Goal: Transaction & Acquisition: Purchase product/service

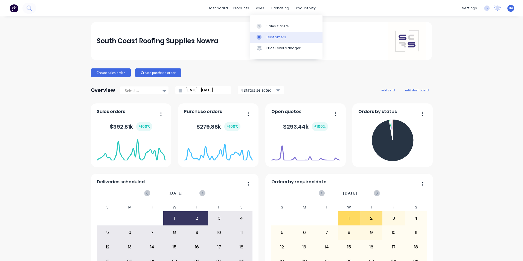
click at [265, 33] on link "Customers" at bounding box center [286, 37] width 72 height 11
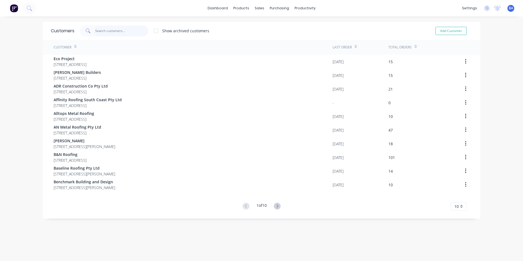
click at [129, 29] on input "text" at bounding box center [121, 30] width 53 height 11
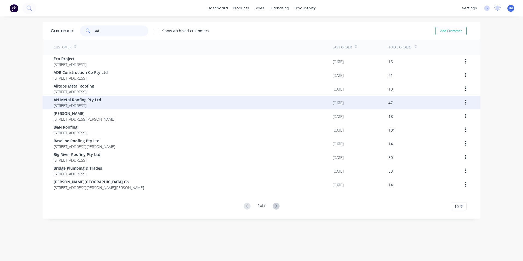
type input "ad"
click at [101, 99] on span "AN Metal Roofing Pty Ltd" at bounding box center [78, 100] width 48 height 6
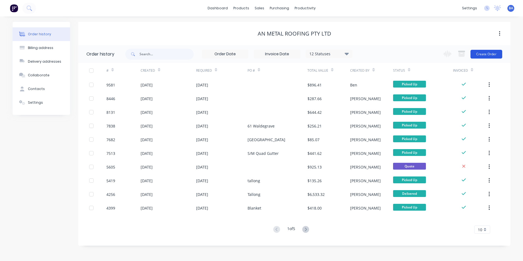
click at [484, 52] on button "Create Order" at bounding box center [487, 54] width 32 height 9
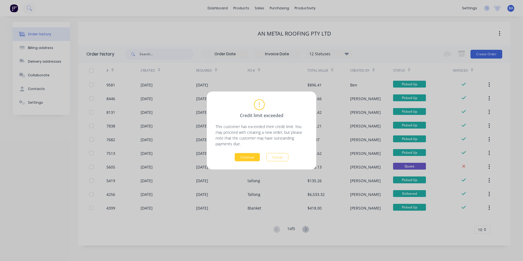
click at [245, 155] on button "Continue" at bounding box center [247, 157] width 25 height 8
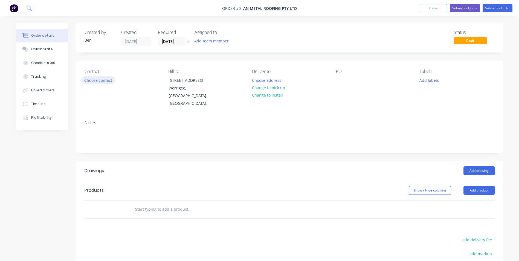
click at [105, 80] on button "Choose contact" at bounding box center [98, 79] width 34 height 7
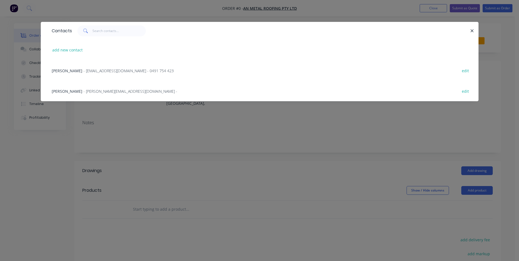
click at [67, 68] on span "[PERSON_NAME]" at bounding box center [67, 70] width 31 height 5
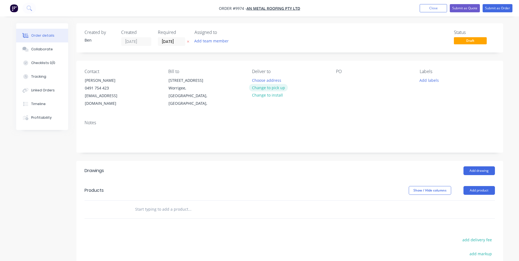
click at [273, 86] on button "Change to pick up" at bounding box center [268, 87] width 39 height 7
click at [341, 80] on div at bounding box center [340, 80] width 9 height 8
click at [477, 186] on button "Add product" at bounding box center [478, 190] width 31 height 9
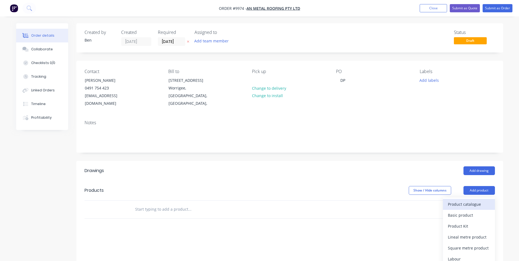
click at [464, 200] on div "Product catalogue" at bounding box center [469, 204] width 42 height 8
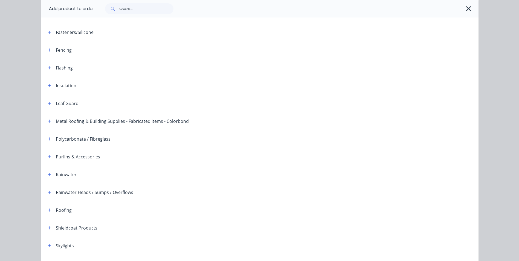
scroll to position [125, 0]
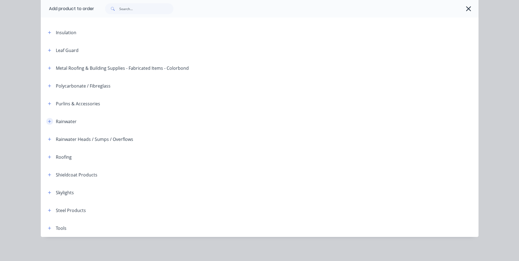
click at [48, 120] on icon "button" at bounding box center [49, 122] width 3 height 4
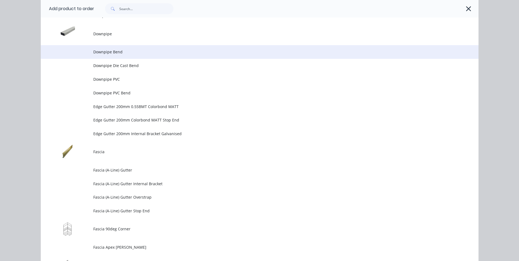
scroll to position [618, 0]
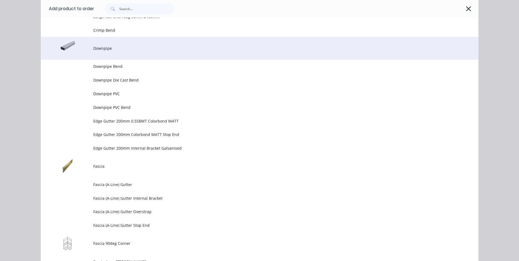
click at [118, 51] on span "Downpipe" at bounding box center [247, 48] width 308 height 6
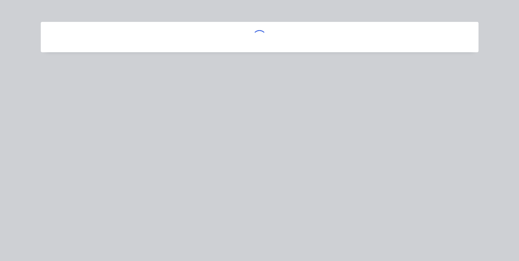
scroll to position [0, 0]
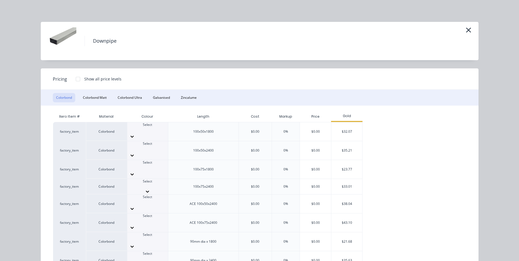
click at [150, 189] on icon at bounding box center [147, 191] width 5 height 5
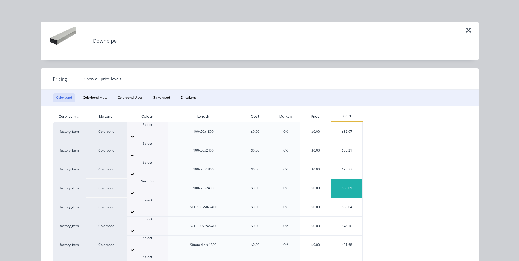
click at [342, 179] on div "$33.01" at bounding box center [346, 188] width 31 height 19
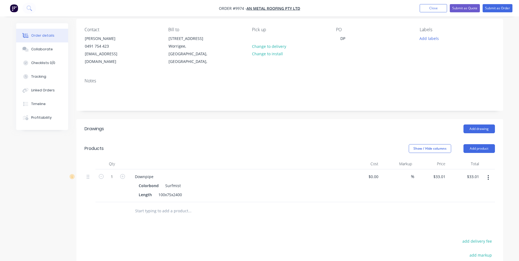
scroll to position [109, 0]
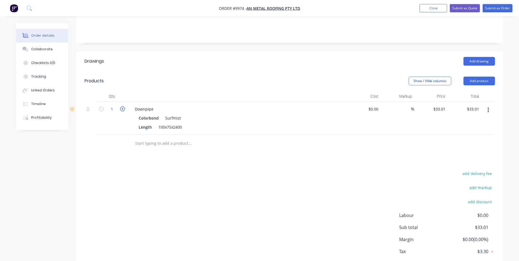
click at [123, 106] on icon "button" at bounding box center [122, 108] width 5 height 5
type input "2"
type input "$66.02"
click at [123, 106] on icon "button" at bounding box center [122, 108] width 5 height 5
type input "3"
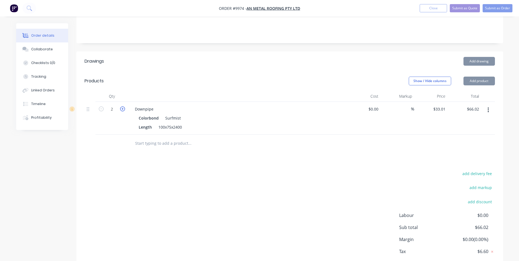
type input "$99.03"
click at [123, 106] on icon "button" at bounding box center [122, 108] width 5 height 5
type input "4"
type input "$132.04"
click at [123, 106] on icon "button" at bounding box center [122, 108] width 5 height 5
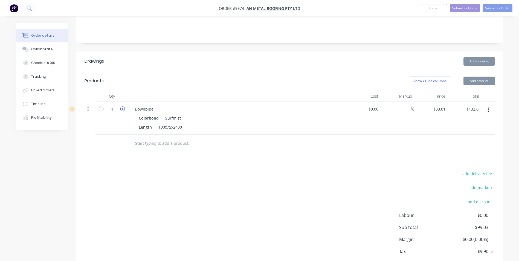
type input "5"
type input "$165.05"
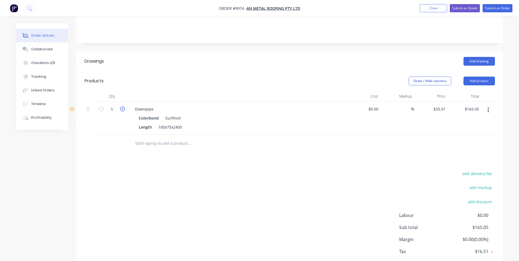
click at [123, 106] on icon "button" at bounding box center [122, 108] width 5 height 5
type input "6"
type input "$198.06"
click at [123, 106] on icon "button" at bounding box center [122, 108] width 5 height 5
type input "7"
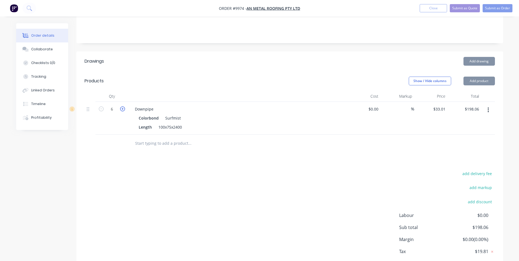
type input "$231.07"
click at [123, 106] on icon "button" at bounding box center [122, 108] width 5 height 5
type input "8"
type input "$264.08"
click at [123, 106] on icon "button" at bounding box center [122, 108] width 5 height 5
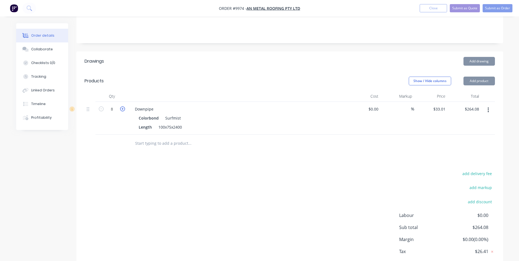
type input "9"
type input "$297.09"
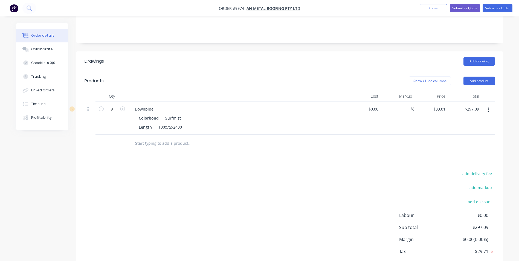
click at [155, 138] on input "text" at bounding box center [189, 143] width 109 height 11
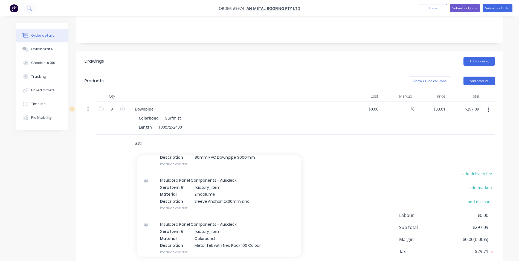
scroll to position [164, 0]
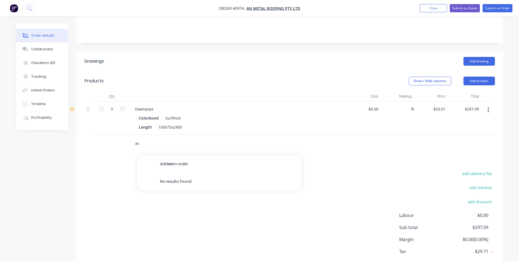
type input "a"
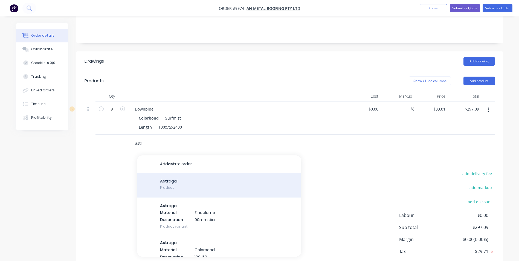
type input "astr"
click at [201, 178] on div "Astr agal Product" at bounding box center [219, 185] width 164 height 25
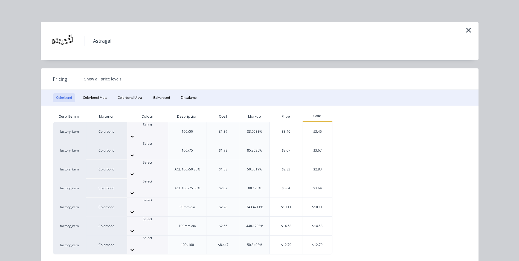
click at [135, 153] on icon at bounding box center [131, 155] width 5 height 5
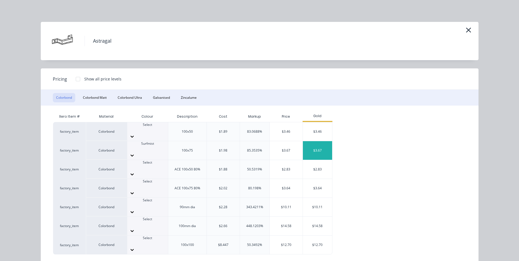
click at [320, 141] on div "$3.67" at bounding box center [317, 150] width 29 height 19
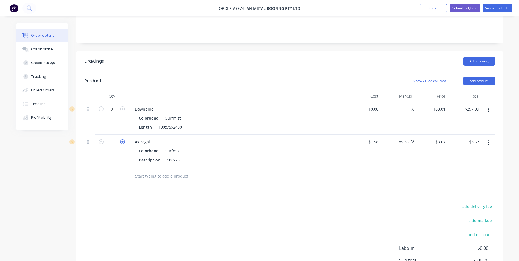
click at [122, 139] on icon "button" at bounding box center [122, 141] width 5 height 5
type input "2"
type input "$7.34"
click at [122, 139] on icon "button" at bounding box center [122, 141] width 5 height 5
type input "3"
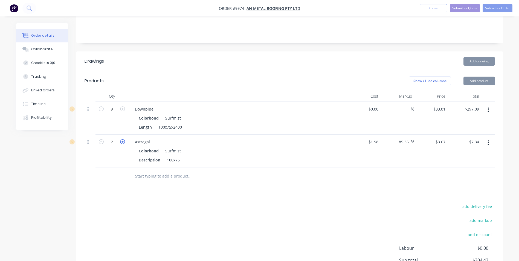
type input "$11.01"
click at [122, 139] on icon "button" at bounding box center [122, 141] width 5 height 5
type input "4"
type input "$14.68"
click at [122, 139] on icon "button" at bounding box center [122, 141] width 5 height 5
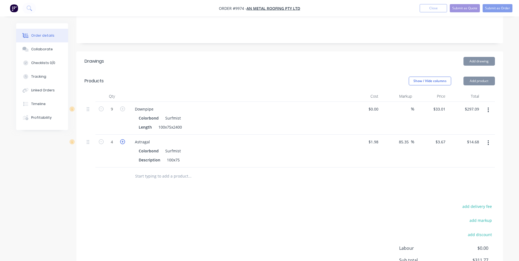
type input "5"
type input "$18.35"
click at [122, 139] on icon "button" at bounding box center [122, 141] width 5 height 5
type input "6"
type input "$22.02"
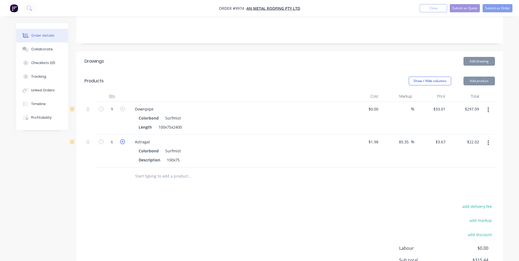
click at [122, 139] on icon "button" at bounding box center [122, 141] width 5 height 5
type input "7"
type input "$25.69"
click at [122, 139] on icon "button" at bounding box center [122, 141] width 5 height 5
type input "8"
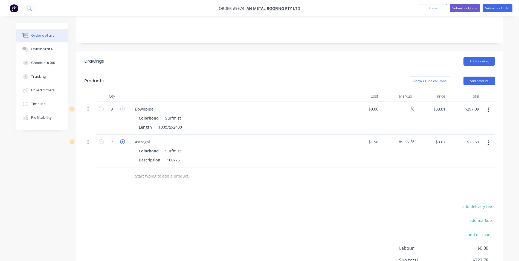
type input "$29.36"
click at [122, 139] on icon "button" at bounding box center [122, 141] width 5 height 5
type input "9"
type input "$33.03"
click at [482, 77] on button "Add product" at bounding box center [478, 81] width 31 height 9
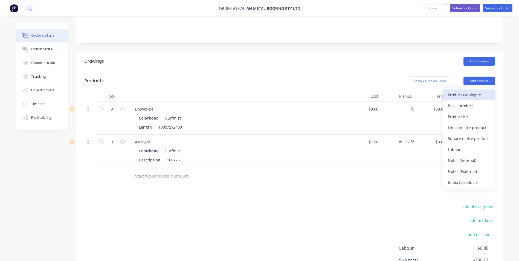
click at [474, 91] on div "Product catalogue" at bounding box center [469, 95] width 42 height 8
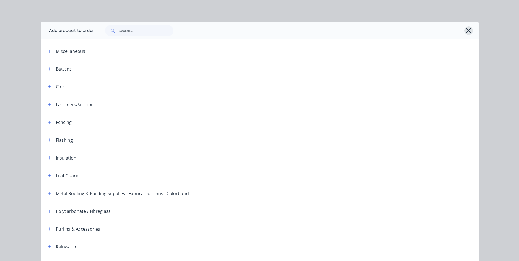
click at [466, 31] on icon "button" at bounding box center [468, 30] width 5 height 5
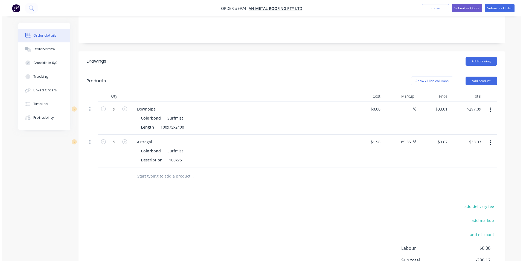
scroll to position [0, 0]
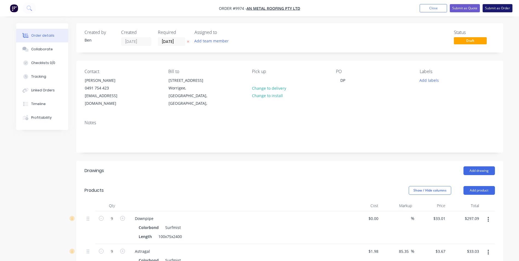
click at [502, 8] on button "Submit as Order" at bounding box center [498, 8] width 30 height 8
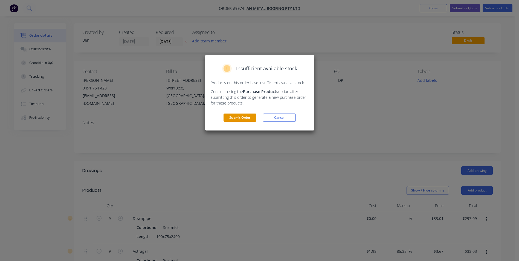
click at [242, 118] on button "Submit Order" at bounding box center [239, 118] width 33 height 8
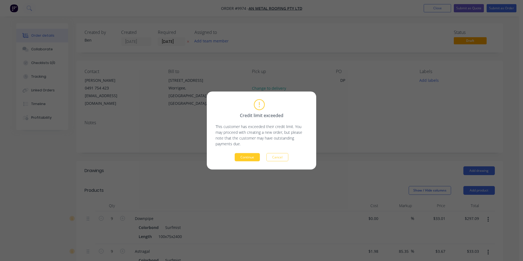
click at [244, 158] on button "Continue" at bounding box center [247, 157] width 25 height 8
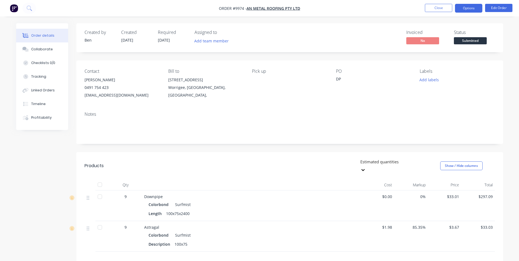
click at [462, 8] on button "Options" at bounding box center [468, 8] width 27 height 9
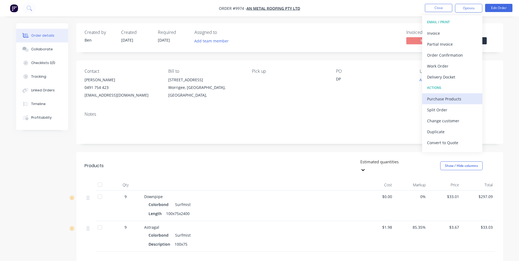
click at [443, 99] on div "Purchase Products" at bounding box center [452, 99] width 50 height 8
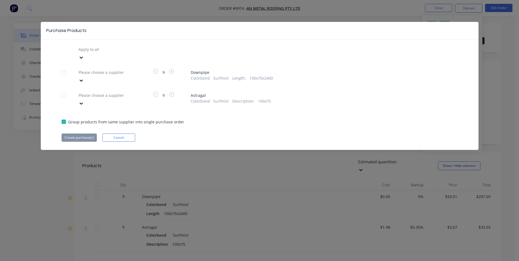
click at [109, 69] on div at bounding box center [117, 72] width 79 height 7
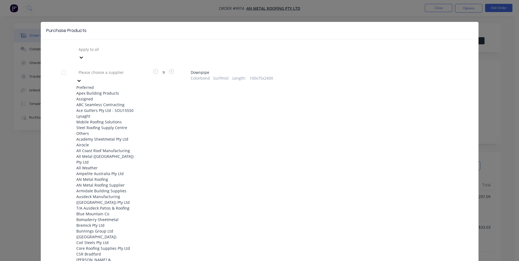
click at [112, 90] on div "Apex Building Products" at bounding box center [106, 93] width 60 height 6
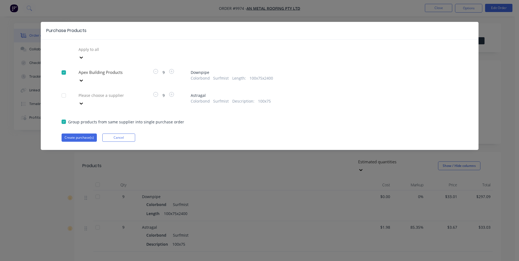
click at [112, 92] on div at bounding box center [117, 95] width 79 height 7
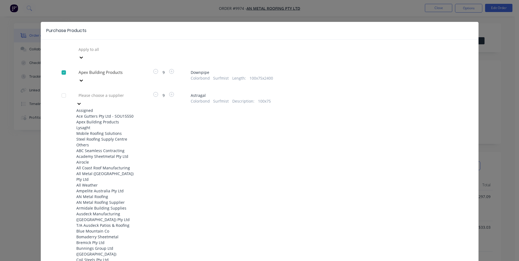
click at [109, 120] on div "Apex Building Products" at bounding box center [106, 122] width 60 height 6
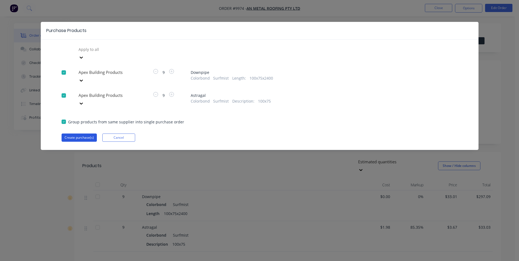
click at [87, 133] on button "Create purchase(s)" at bounding box center [79, 137] width 35 height 8
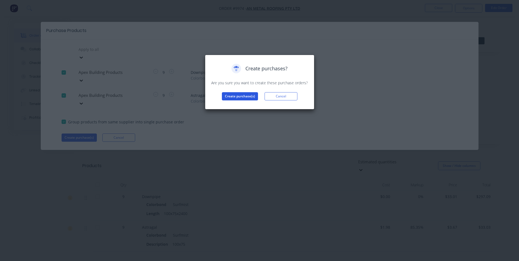
click at [247, 97] on button "Create purchase(s)" at bounding box center [240, 96] width 36 height 8
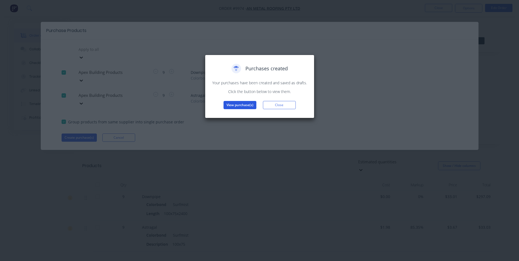
click at [245, 106] on button "View purchase(s)" at bounding box center [239, 105] width 33 height 8
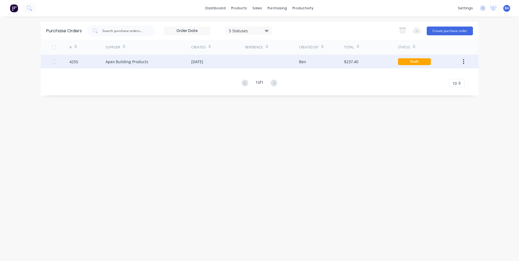
click at [216, 59] on div "[DATE]" at bounding box center [218, 62] width 54 height 14
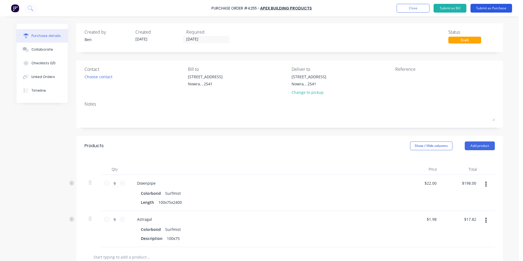
click at [481, 7] on button "Submit as Purchase" at bounding box center [492, 8] width 42 height 9
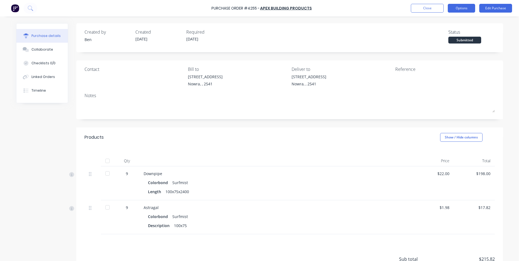
click at [464, 8] on button "Options" at bounding box center [461, 8] width 27 height 9
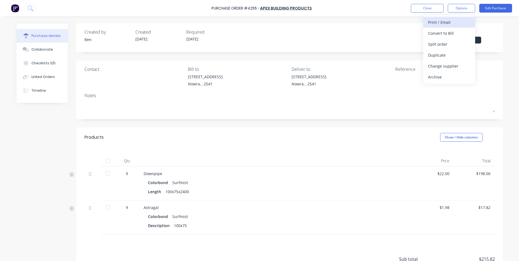
click at [452, 21] on div "Print / Email" at bounding box center [449, 22] width 42 height 8
click at [447, 34] on div "With pricing" at bounding box center [449, 33] width 42 height 8
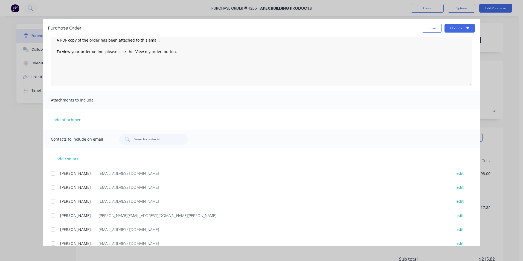
scroll to position [92, 0]
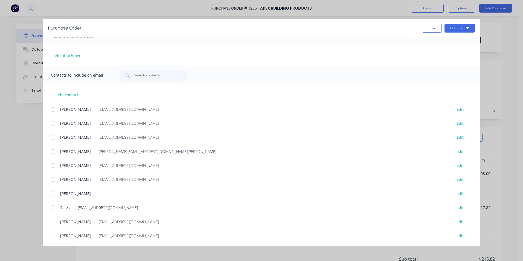
click at [53, 207] on div at bounding box center [53, 207] width 11 height 11
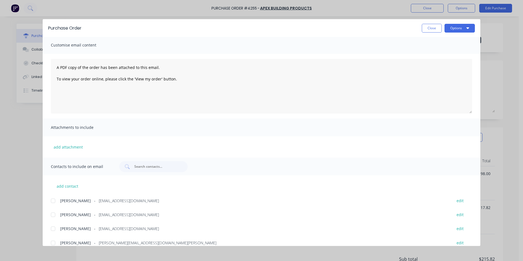
scroll to position [0, 0]
click at [467, 28] on icon "button" at bounding box center [467, 28] width 3 height 2
click at [446, 61] on div "Email" at bounding box center [449, 64] width 42 height 8
click at [430, 27] on button "Close" at bounding box center [432, 28] width 20 height 9
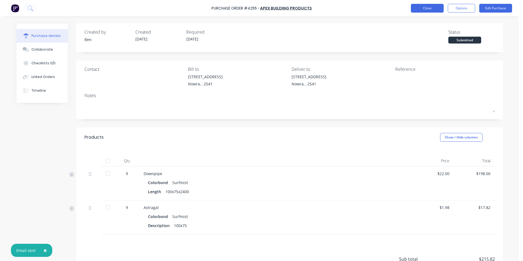
click at [424, 8] on button "Close" at bounding box center [427, 8] width 33 height 9
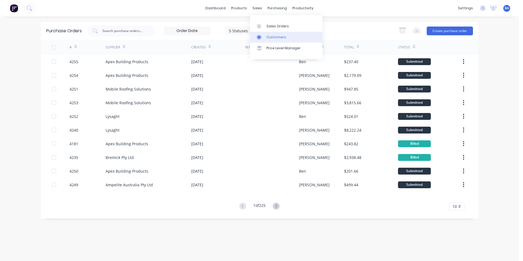
click at [266, 37] on link "Customers" at bounding box center [286, 37] width 72 height 11
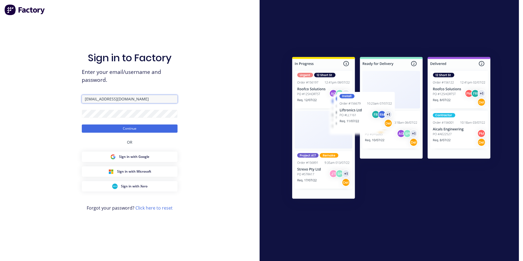
click at [120, 100] on input "[EMAIL_ADDRESS][DOMAIN_NAME]" at bounding box center [130, 99] width 96 height 8
type input "l"
type input "[EMAIL_ADDRESS][DOMAIN_NAME]"
click at [82, 124] on button "Continue" at bounding box center [130, 128] width 96 height 8
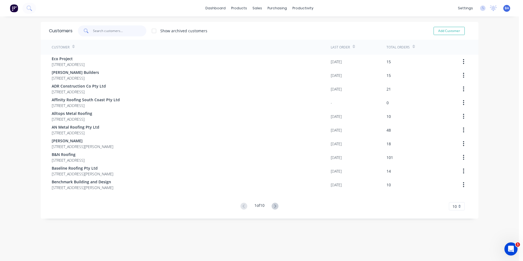
click at [112, 34] on input "text" at bounding box center [119, 30] width 53 height 11
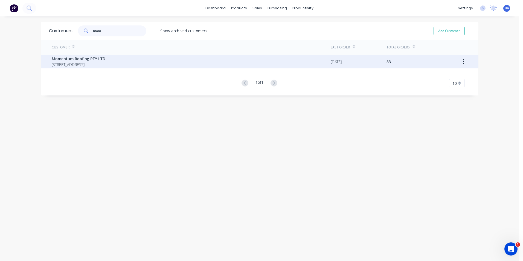
type input "mom"
click at [105, 63] on span "[STREET_ADDRESS]" at bounding box center [79, 65] width 54 height 6
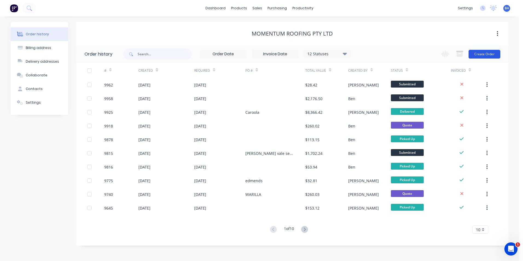
click at [489, 53] on button "Create Order" at bounding box center [485, 54] width 32 height 9
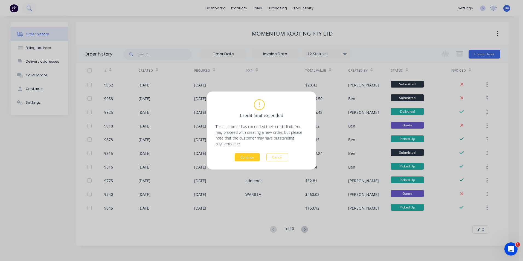
click at [248, 156] on button "Continue" at bounding box center [247, 157] width 25 height 8
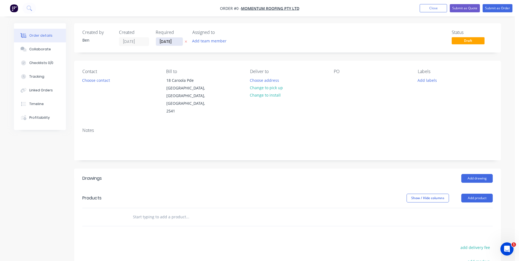
click at [176, 42] on input "[DATE]" at bounding box center [169, 41] width 27 height 8
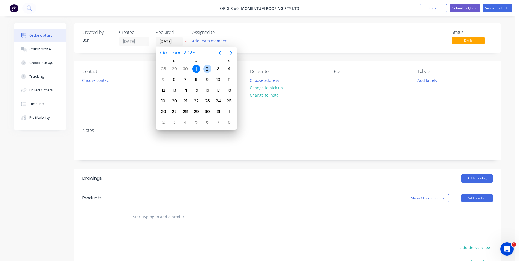
click at [210, 66] on div "2" at bounding box center [207, 69] width 8 height 8
type input "[DATE]"
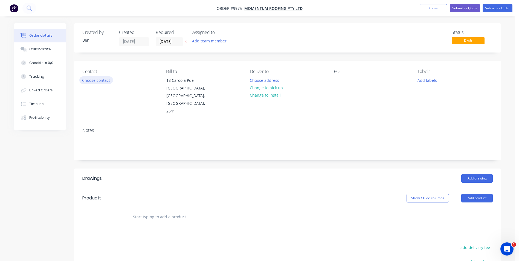
click at [93, 79] on button "Choose contact" at bounding box center [96, 79] width 34 height 7
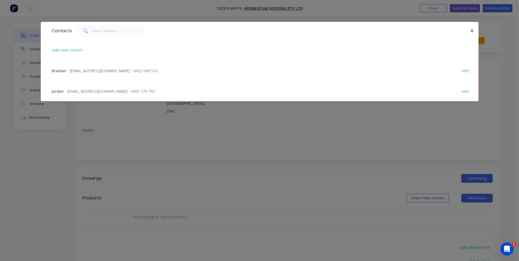
click at [88, 90] on span "- [EMAIL_ADDRESS][DOMAIN_NAME] - 0401 274 705" at bounding box center [110, 91] width 90 height 5
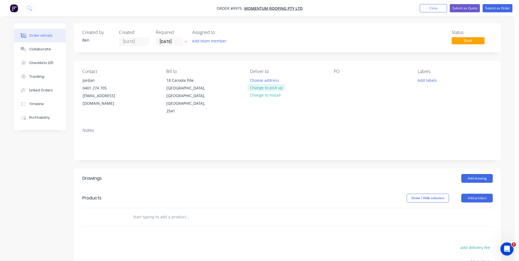
click at [270, 88] on button "Change to pick up" at bounding box center [266, 87] width 39 height 7
click at [479, 194] on button "Add product" at bounding box center [476, 198] width 31 height 9
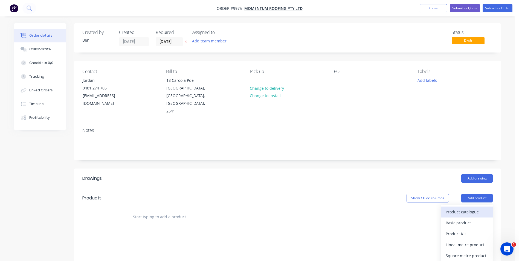
click at [471, 208] on div "Product catalogue" at bounding box center [467, 212] width 42 height 8
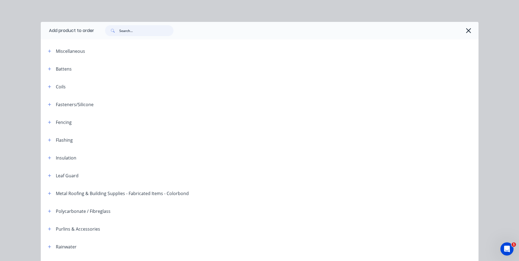
click at [126, 31] on input "text" at bounding box center [146, 30] width 54 height 11
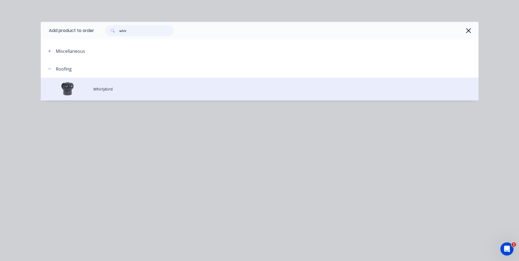
type input "whir"
click at [100, 90] on span "Whirlybird" at bounding box center [247, 89] width 308 height 6
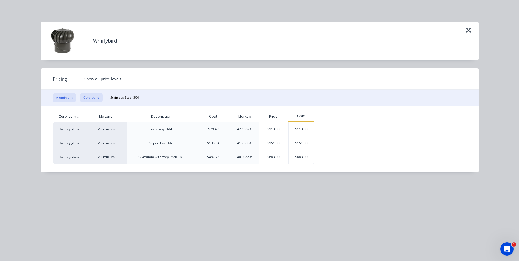
click at [94, 98] on button "Colorbond" at bounding box center [91, 97] width 22 height 9
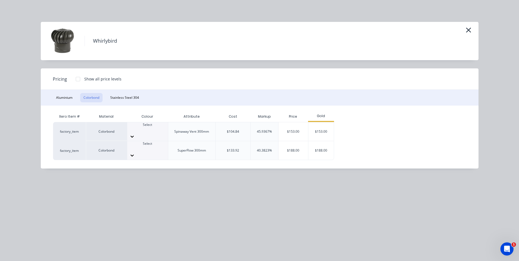
click at [135, 134] on icon at bounding box center [131, 136] width 5 height 5
click at [326, 129] on div "$153.00" at bounding box center [321, 131] width 26 height 19
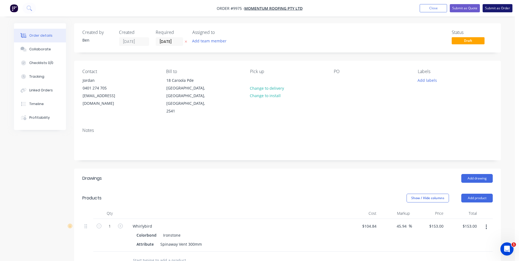
click at [494, 8] on button "Submit as Order" at bounding box center [498, 8] width 30 height 8
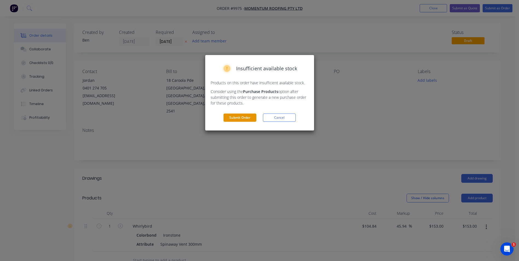
click at [246, 115] on button "Submit Order" at bounding box center [239, 118] width 33 height 8
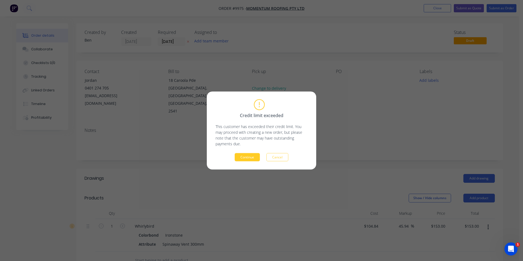
click at [249, 155] on button "Continue" at bounding box center [247, 157] width 25 height 8
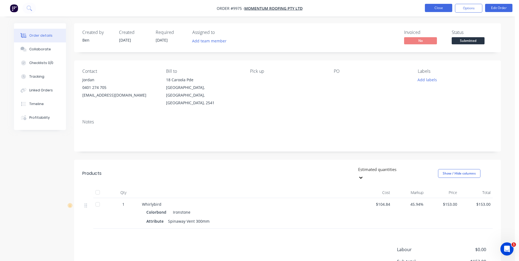
click at [443, 7] on button "Close" at bounding box center [438, 8] width 27 height 8
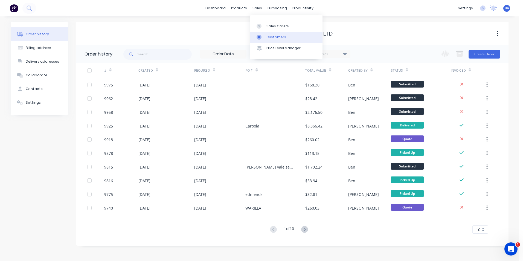
click at [259, 38] on icon at bounding box center [259, 37] width 3 height 2
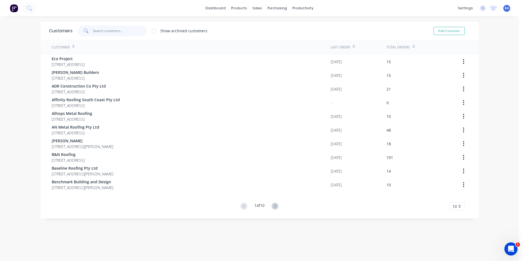
click at [120, 31] on input "text" at bounding box center [119, 30] width 53 height 11
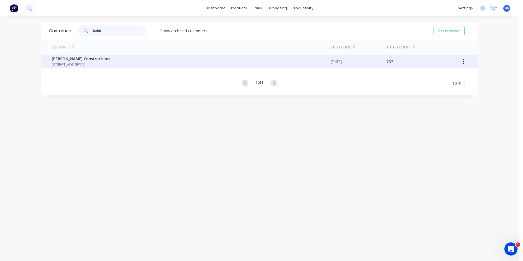
type input "hobb"
click at [110, 60] on span "[PERSON_NAME] Constructions" at bounding box center [81, 59] width 59 height 6
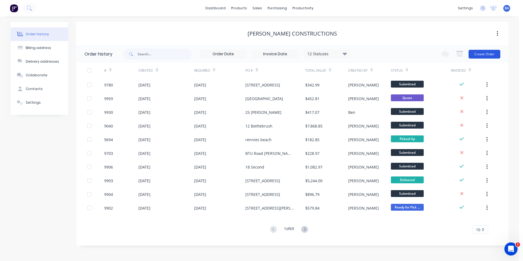
click at [479, 54] on button "Create Order" at bounding box center [485, 54] width 32 height 9
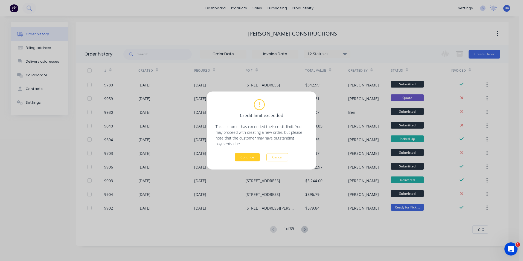
click at [251, 156] on button "Continue" at bounding box center [247, 157] width 25 height 8
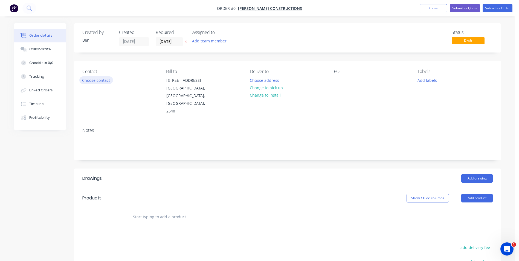
click at [90, 79] on button "Choose contact" at bounding box center [96, 79] width 34 height 7
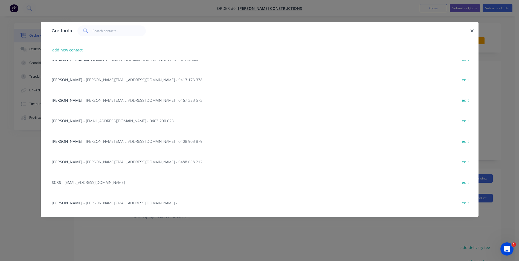
scroll to position [89, 0]
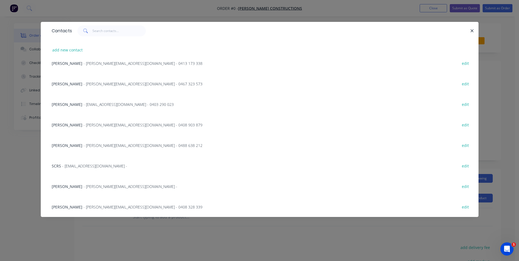
click at [72, 82] on span "[PERSON_NAME]" at bounding box center [67, 83] width 31 height 5
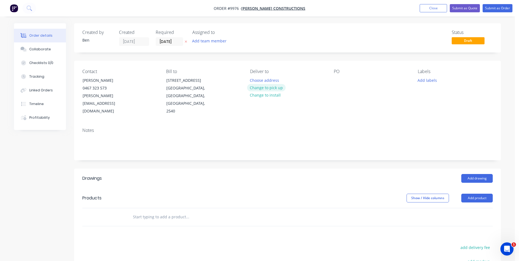
click at [271, 89] on button "Change to pick up" at bounding box center [266, 87] width 39 height 7
drag, startPoint x: 338, startPoint y: 79, endPoint x: 349, endPoint y: 82, distance: 11.3
click at [338, 79] on div at bounding box center [338, 80] width 9 height 8
click at [350, 80] on div "[PERSON_NAME] [pick up" at bounding box center [361, 80] width 55 height 8
click at [475, 194] on button "Add product" at bounding box center [476, 198] width 31 height 9
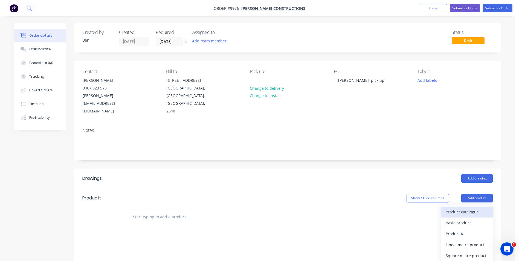
click at [463, 208] on div "Product catalogue" at bounding box center [467, 212] width 42 height 8
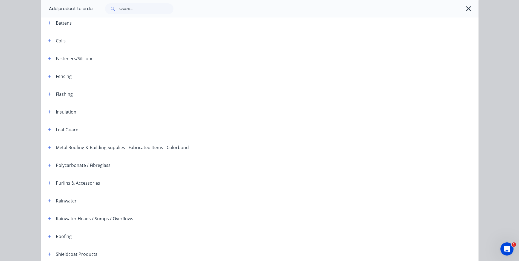
scroll to position [125, 0]
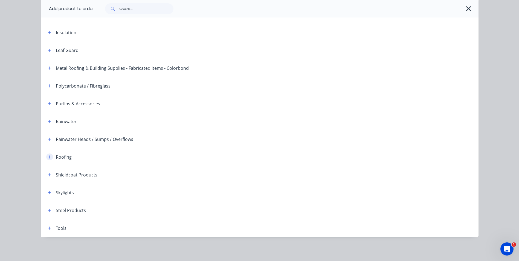
click at [48, 157] on icon "button" at bounding box center [49, 156] width 3 height 3
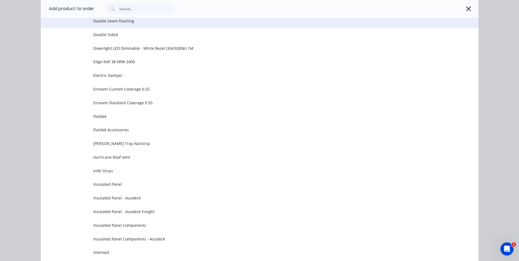
scroll to position [371, 0]
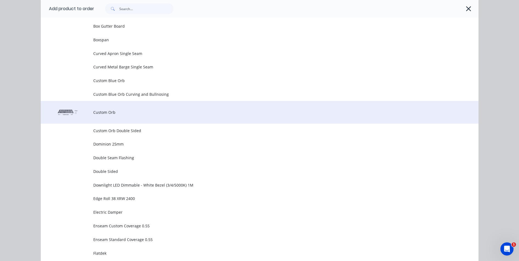
click at [105, 111] on span "Custom Orb" at bounding box center [247, 112] width 308 height 6
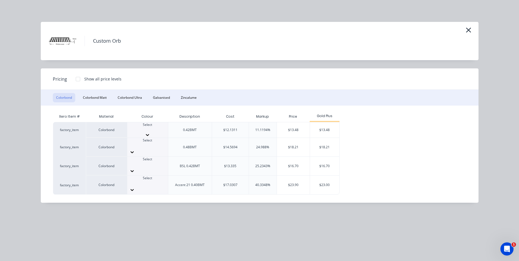
click at [150, 132] on icon at bounding box center [147, 134] width 5 height 5
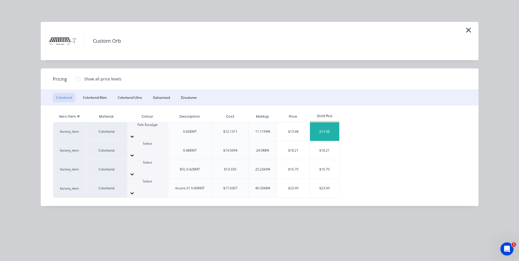
click at [326, 127] on div "$13.48" at bounding box center [324, 131] width 29 height 19
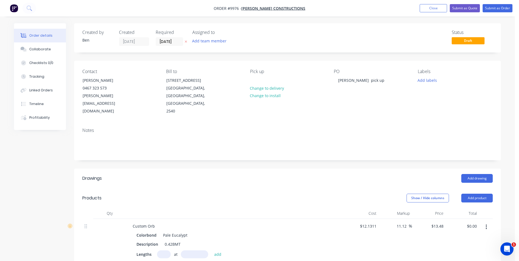
scroll to position [82, 0]
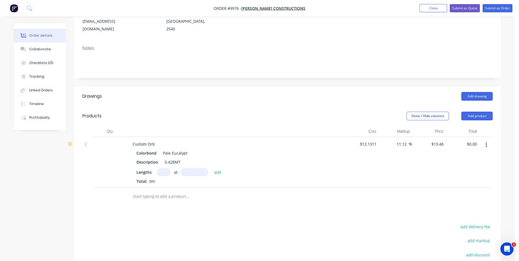
click at [162, 168] on input "text" at bounding box center [164, 172] width 14 height 8
type input "14"
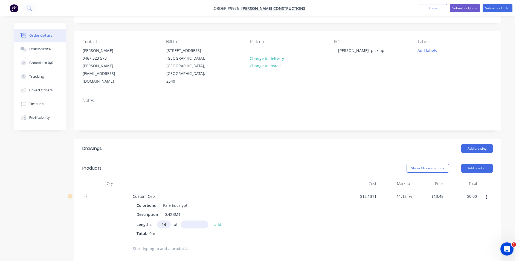
scroll to position [0, 0]
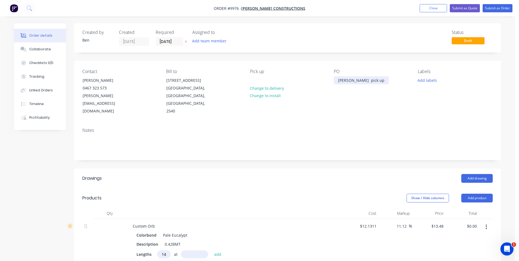
click at [364, 81] on div "[PERSON_NAME] pick up" at bounding box center [361, 80] width 55 height 8
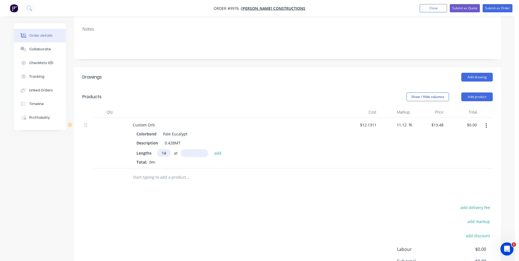
scroll to position [109, 0]
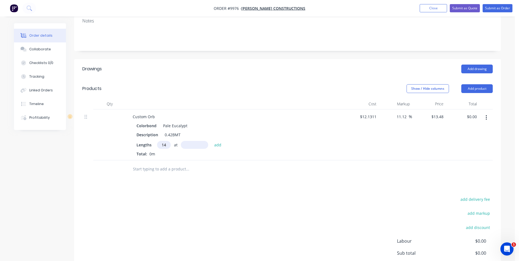
click at [196, 141] on input "text" at bounding box center [194, 145] width 27 height 8
type input "2770mm"
click at [217, 141] on button "add" at bounding box center [217, 144] width 13 height 7
type input "$522.75"
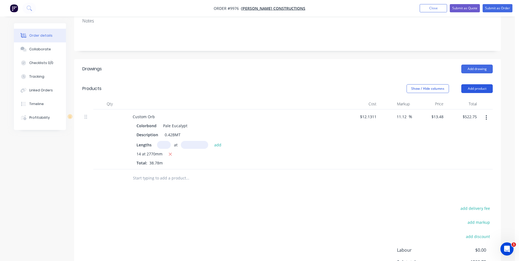
click at [476, 84] on button "Add product" at bounding box center [476, 88] width 31 height 9
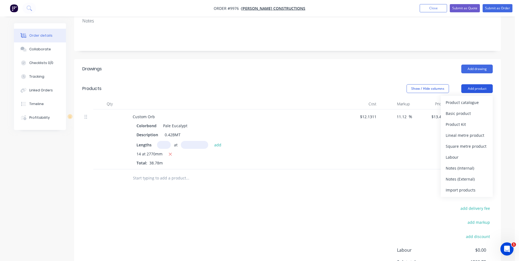
click at [476, 84] on button "Add product" at bounding box center [476, 88] width 31 height 9
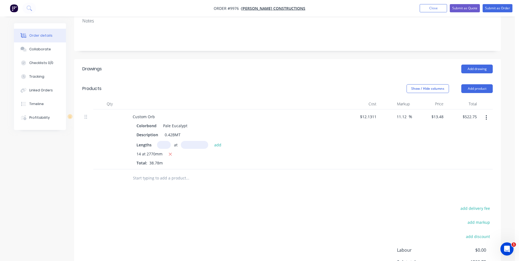
click at [163, 173] on input "text" at bounding box center [187, 178] width 109 height 11
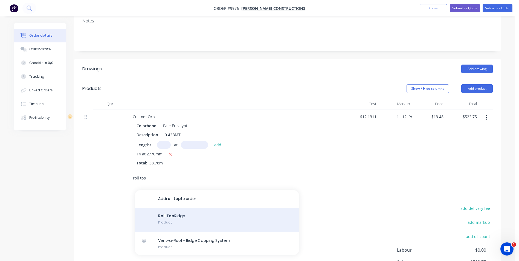
type input "roll top"
click at [173, 211] on div "Roll Top Ridge Product" at bounding box center [217, 220] width 164 height 25
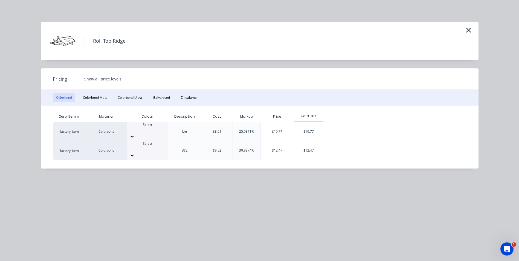
click at [135, 134] on icon at bounding box center [131, 136] width 5 height 5
click at [303, 125] on div "$10.77" at bounding box center [308, 131] width 29 height 19
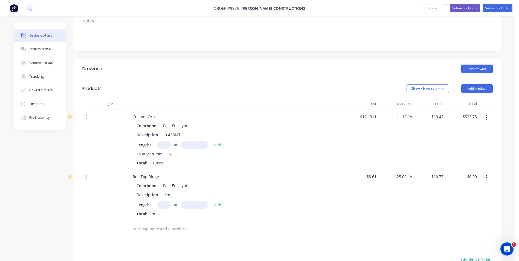
click at [162, 201] on input "text" at bounding box center [164, 205] width 14 height 8
type input "1"
type input "6200"
click at [211, 201] on button "add" at bounding box center [217, 204] width 13 height 7
type input "$66.77"
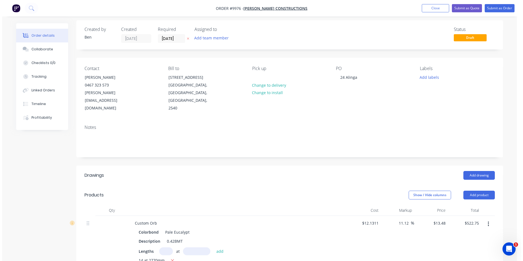
scroll to position [0, 0]
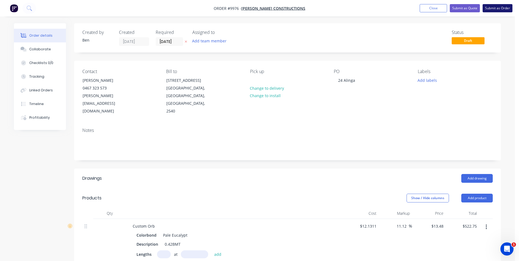
click at [499, 7] on button "Submit as Order" at bounding box center [498, 8] width 30 height 8
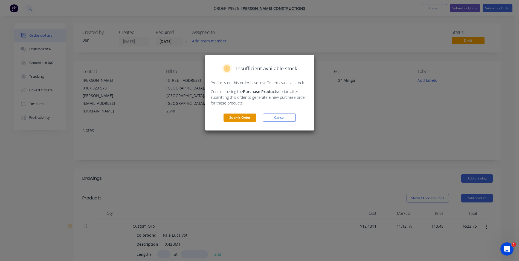
click at [234, 117] on button "Submit Order" at bounding box center [239, 118] width 33 height 8
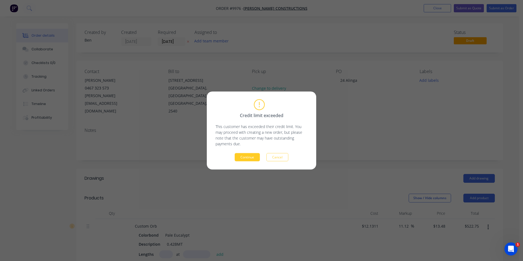
click at [253, 156] on button "Continue" at bounding box center [247, 157] width 25 height 8
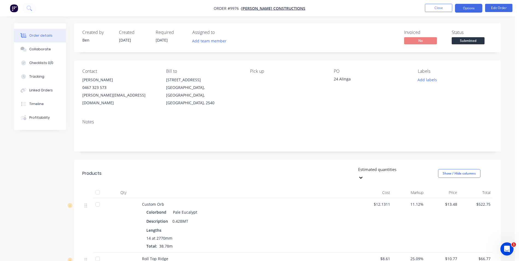
click at [460, 8] on button "Options" at bounding box center [468, 8] width 27 height 9
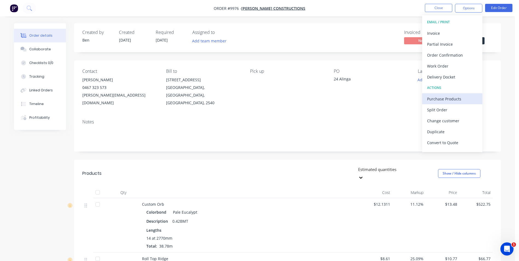
click at [448, 97] on div "Purchase Products" at bounding box center [452, 99] width 50 height 8
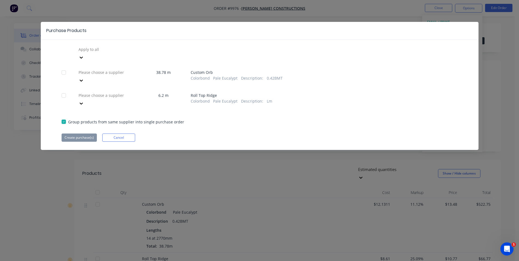
click at [110, 69] on div at bounding box center [117, 72] width 79 height 7
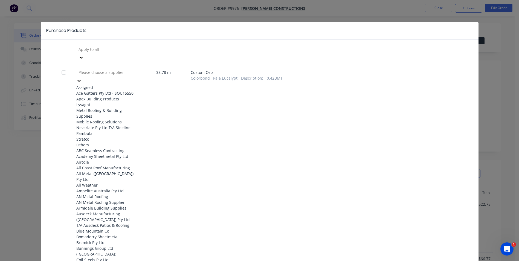
click at [103, 100] on div "Apex Building Products" at bounding box center [106, 99] width 60 height 6
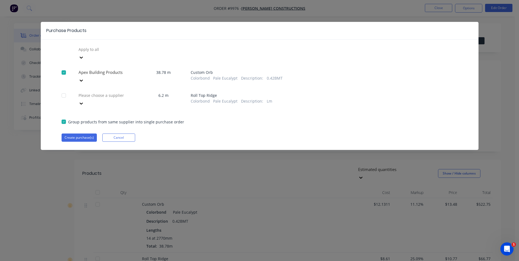
click at [104, 92] on div at bounding box center [117, 95] width 79 height 7
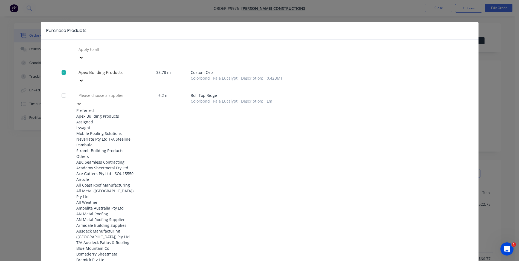
click at [101, 113] on div "Apex Building Products" at bounding box center [106, 116] width 60 height 6
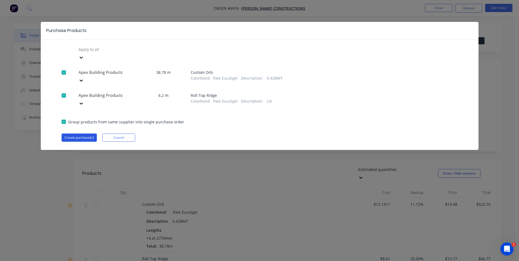
click at [77, 133] on button "Create purchase(s)" at bounding box center [79, 137] width 35 height 8
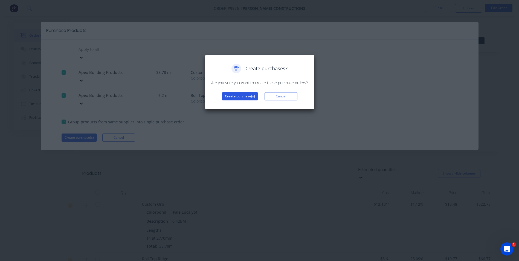
click at [229, 96] on button "Create purchase(s)" at bounding box center [240, 96] width 36 height 8
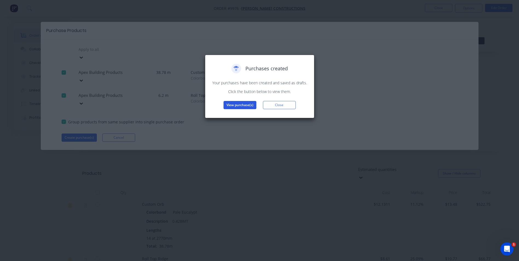
click at [234, 106] on button "View purchase(s)" at bounding box center [239, 105] width 33 height 8
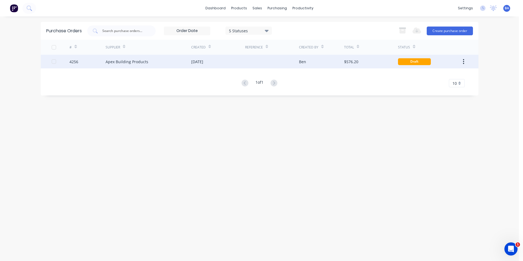
click at [362, 61] on div "$576.20" at bounding box center [371, 62] width 54 height 14
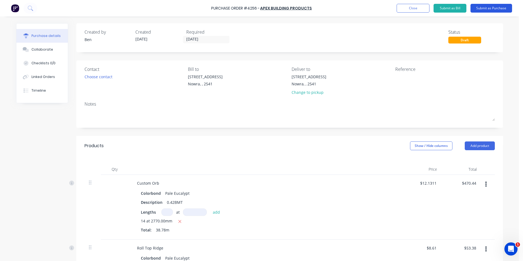
click at [486, 7] on button "Submit as Purchase" at bounding box center [492, 8] width 42 height 9
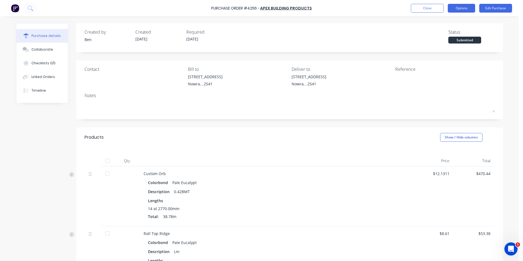
click at [460, 8] on button "Options" at bounding box center [461, 8] width 27 height 9
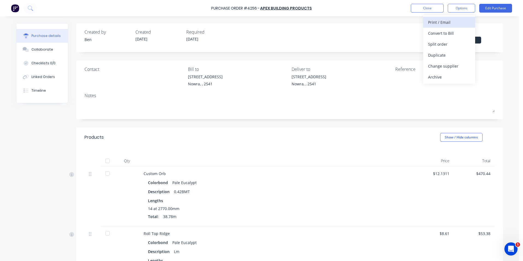
click at [454, 20] on div "Print / Email" at bounding box center [449, 22] width 42 height 8
click at [451, 32] on div "With pricing" at bounding box center [449, 33] width 42 height 8
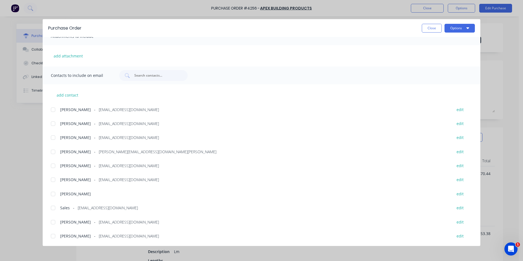
scroll to position [92, 0]
click at [52, 208] on div at bounding box center [53, 207] width 11 height 11
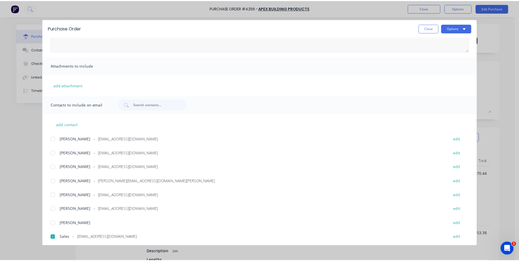
scroll to position [0, 0]
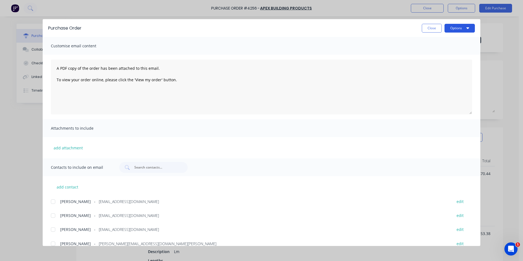
click at [467, 27] on icon "button" at bounding box center [467, 28] width 3 height 4
click at [446, 60] on div "Email" at bounding box center [449, 64] width 42 height 8
click at [434, 27] on button "Close" at bounding box center [432, 28] width 20 height 9
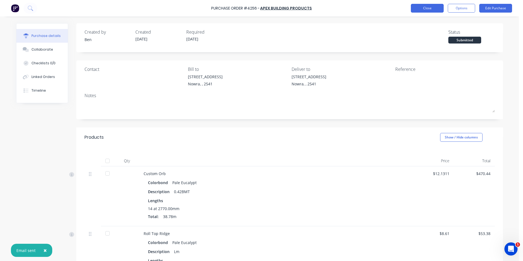
click at [424, 9] on button "Close" at bounding box center [427, 8] width 33 height 9
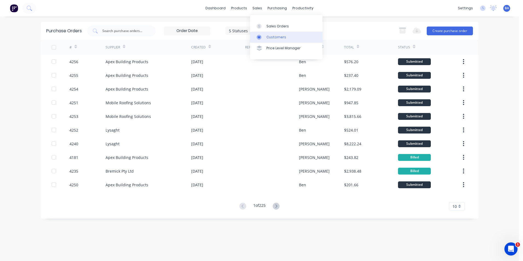
click at [257, 34] on link "Customers" at bounding box center [286, 37] width 72 height 11
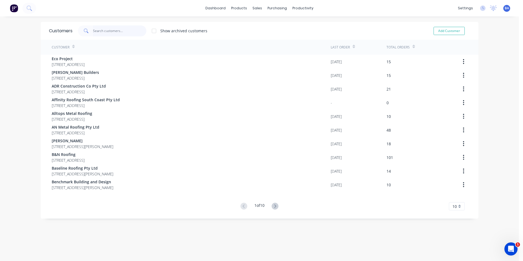
click at [123, 31] on input "text" at bounding box center [119, 30] width 53 height 11
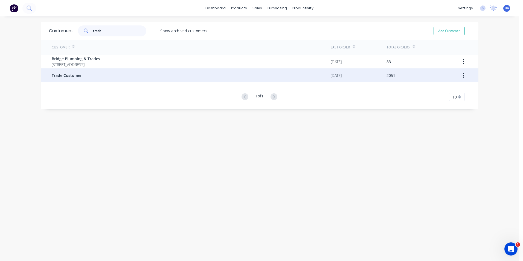
type input "trade"
click at [102, 75] on div "Trade Customer" at bounding box center [191, 75] width 279 height 14
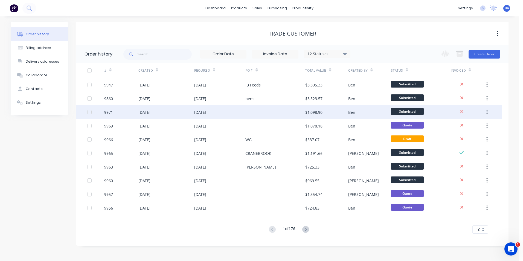
click at [272, 112] on div at bounding box center [275, 112] width 60 height 14
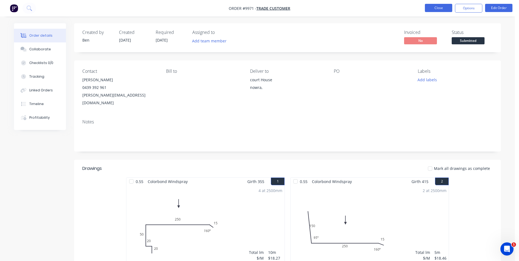
click at [432, 10] on button "Close" at bounding box center [438, 8] width 27 height 8
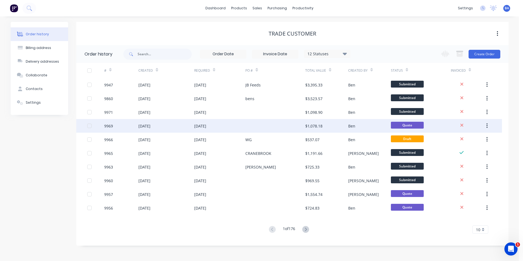
click at [258, 129] on div at bounding box center [275, 126] width 60 height 14
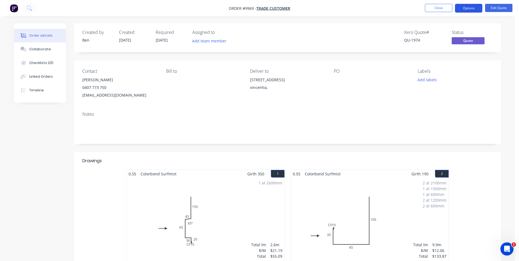
click at [458, 7] on button "Options" at bounding box center [468, 8] width 27 height 9
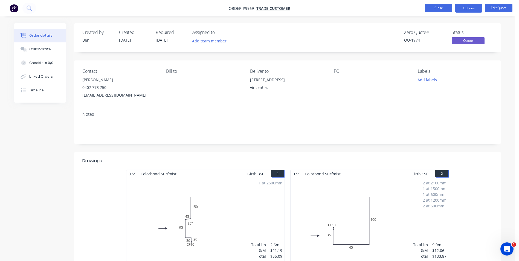
click at [429, 7] on button "Close" at bounding box center [438, 8] width 27 height 8
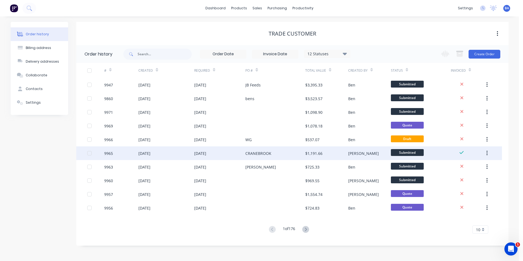
click at [271, 153] on div "CRANEBROOK" at bounding box center [258, 153] width 26 height 6
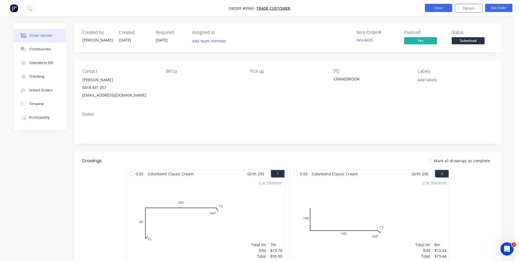
click at [439, 7] on button "Close" at bounding box center [438, 8] width 27 height 8
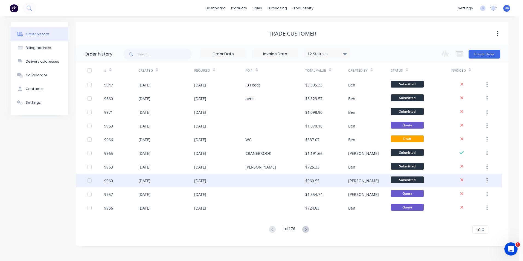
click at [267, 177] on div at bounding box center [275, 181] width 60 height 14
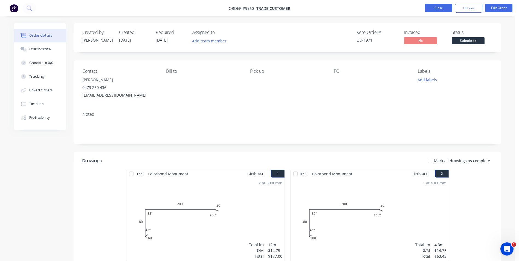
click at [426, 5] on button "Close" at bounding box center [438, 8] width 27 height 8
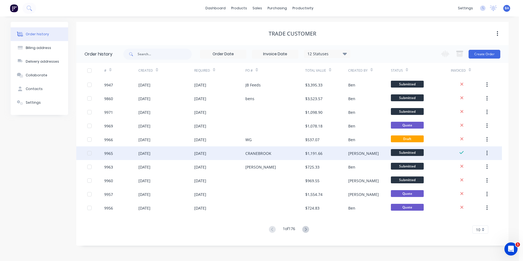
click at [269, 152] on div "CRANEBROOK" at bounding box center [258, 153] width 26 height 6
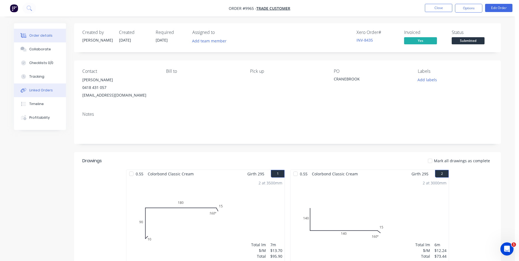
click at [42, 89] on div "Linked Orders" at bounding box center [41, 90] width 24 height 5
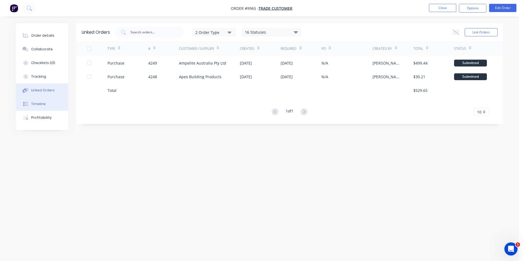
click at [41, 103] on div "Timeline" at bounding box center [38, 103] width 14 height 5
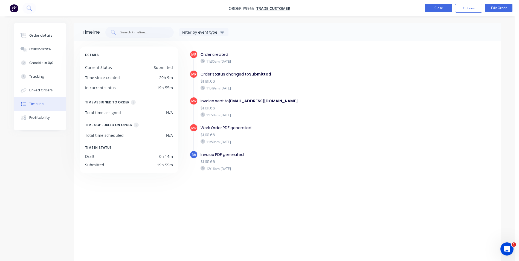
click at [443, 5] on button "Close" at bounding box center [438, 8] width 27 height 8
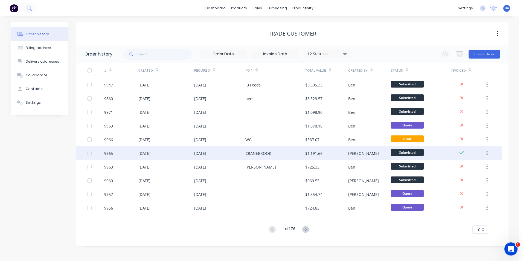
click at [275, 150] on div "CRANEBROOK" at bounding box center [275, 153] width 60 height 14
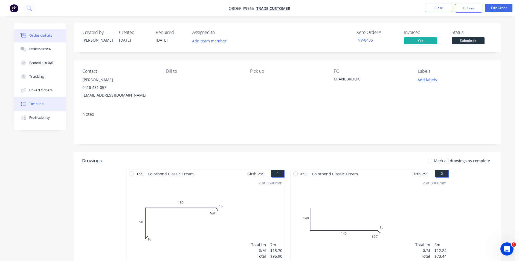
click at [40, 102] on div "Timeline" at bounding box center [36, 103] width 14 height 5
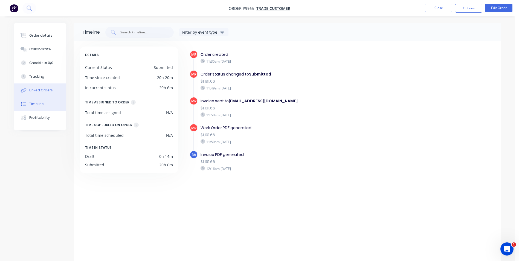
click at [50, 87] on button "Linked Orders" at bounding box center [40, 90] width 52 height 14
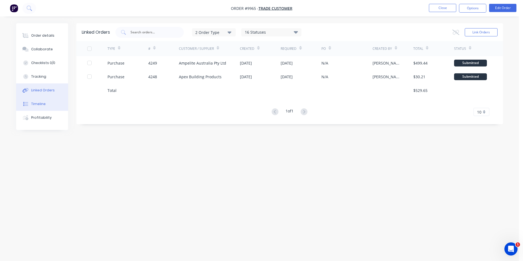
click at [47, 107] on button "Timeline" at bounding box center [42, 104] width 52 height 14
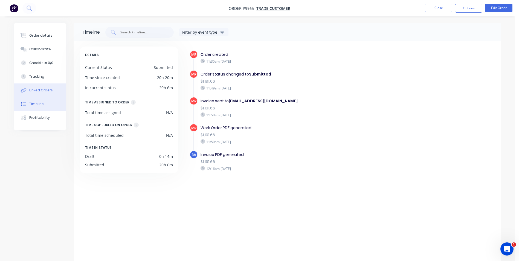
click at [46, 89] on div "Linked Orders" at bounding box center [41, 90] width 24 height 5
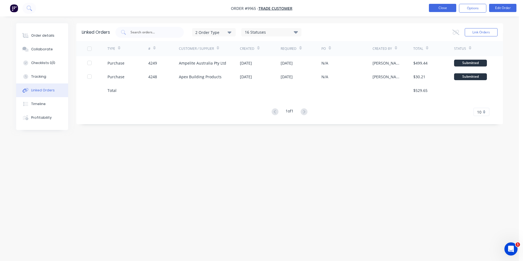
click at [441, 8] on button "Close" at bounding box center [442, 8] width 27 height 8
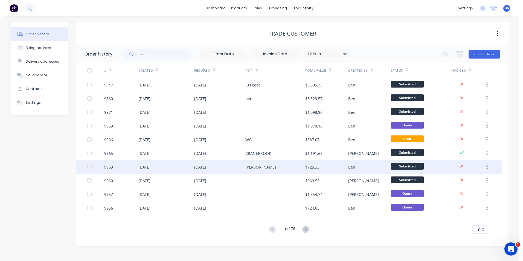
click at [267, 167] on div "[PERSON_NAME]" at bounding box center [275, 167] width 60 height 14
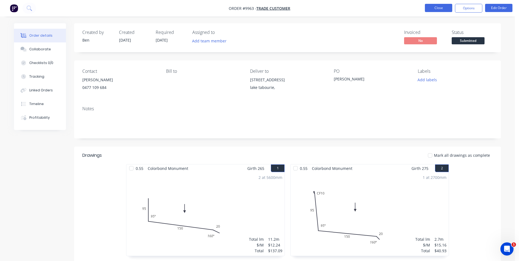
click at [427, 8] on button "Close" at bounding box center [438, 8] width 27 height 8
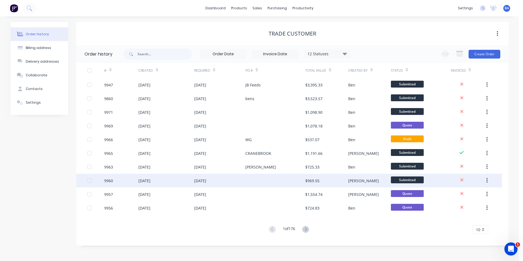
click at [265, 179] on div at bounding box center [275, 181] width 60 height 14
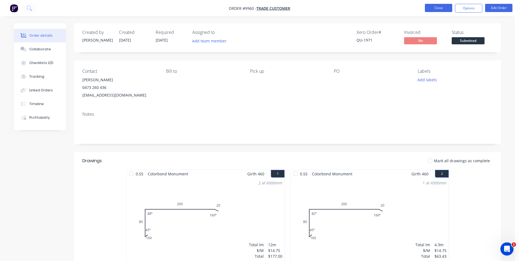
click at [437, 7] on button "Close" at bounding box center [438, 8] width 27 height 8
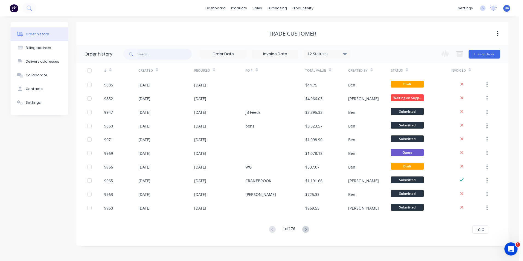
click at [164, 56] on input "text" at bounding box center [165, 54] width 54 height 11
click at [259, 35] on icon at bounding box center [259, 37] width 5 height 5
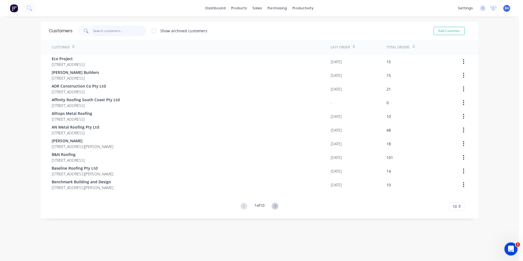
click at [123, 30] on input "text" at bounding box center [119, 30] width 53 height 11
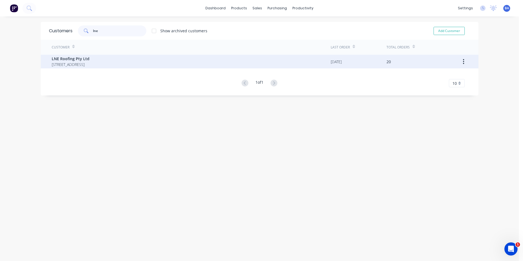
type input "lne"
click at [89, 61] on span "LNE Roofing Pty Ltd" at bounding box center [71, 59] width 38 height 6
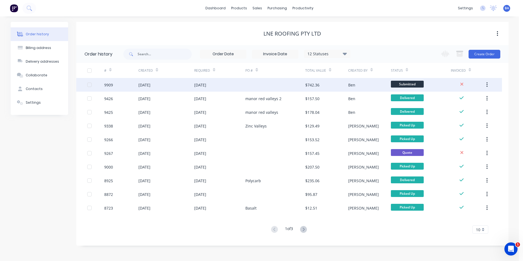
click at [238, 87] on div "[DATE]" at bounding box center [219, 85] width 51 height 14
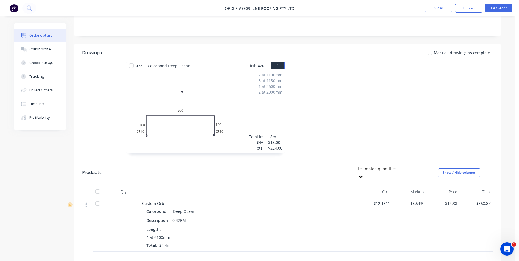
scroll to position [106, 0]
click at [474, 6] on button "Options" at bounding box center [468, 8] width 27 height 9
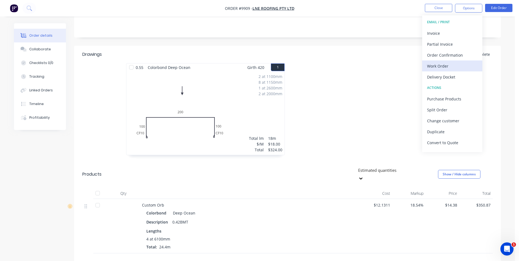
click at [445, 66] on div "Work Order" at bounding box center [452, 66] width 50 height 8
click at [447, 62] on div "Custom" at bounding box center [452, 66] width 50 height 8
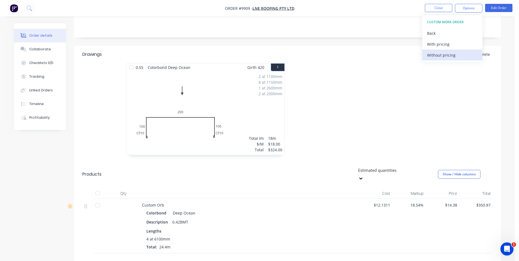
click at [451, 52] on div "Without pricing" at bounding box center [452, 55] width 50 height 8
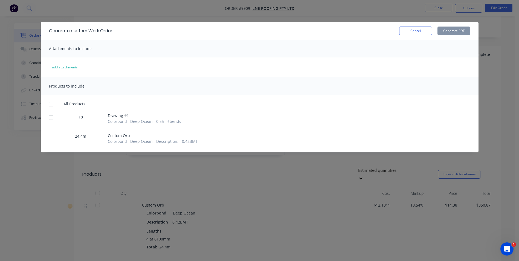
click at [52, 117] on div at bounding box center [51, 117] width 11 height 11
click at [452, 30] on button "Generate PDF" at bounding box center [453, 31] width 33 height 9
click at [428, 27] on button "Cancel" at bounding box center [415, 31] width 33 height 9
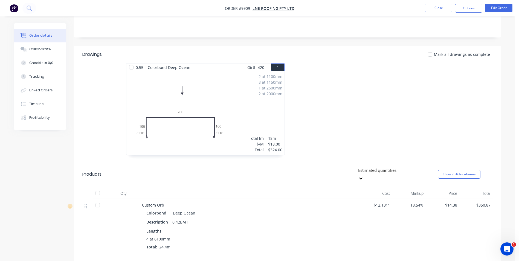
click at [431, 3] on nav "Order #9909 - LNE Roofing Pty Ltd Close Options Edit Order" at bounding box center [259, 8] width 519 height 16
click at [432, 7] on button "Close" at bounding box center [438, 8] width 27 height 8
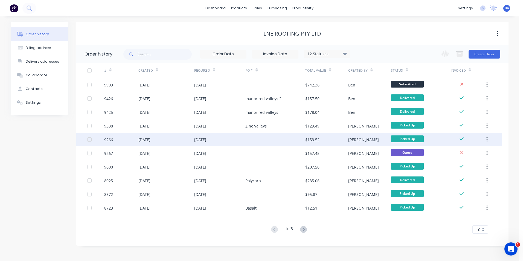
click at [255, 141] on div at bounding box center [275, 140] width 60 height 14
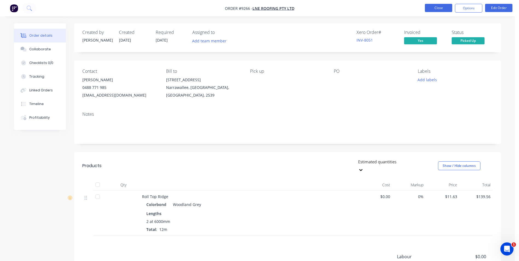
click at [438, 6] on button "Close" at bounding box center [438, 8] width 27 height 8
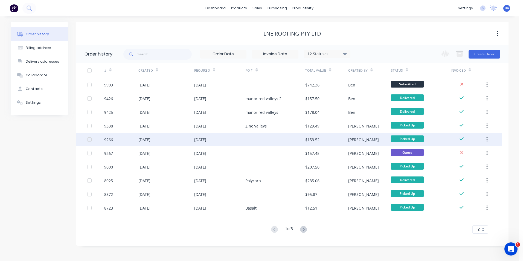
click at [271, 145] on div at bounding box center [275, 140] width 60 height 14
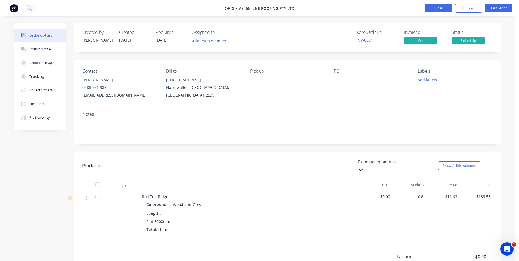
click at [444, 10] on button "Close" at bounding box center [438, 8] width 27 height 8
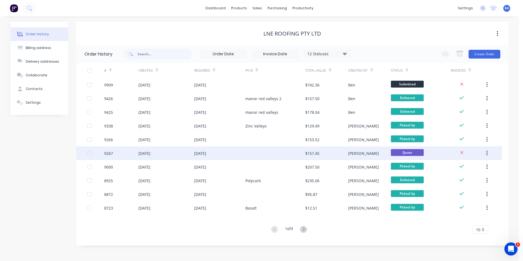
click at [289, 152] on div at bounding box center [275, 153] width 60 height 14
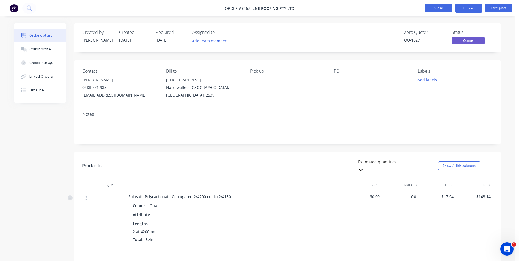
click at [435, 5] on button "Close" at bounding box center [438, 8] width 27 height 8
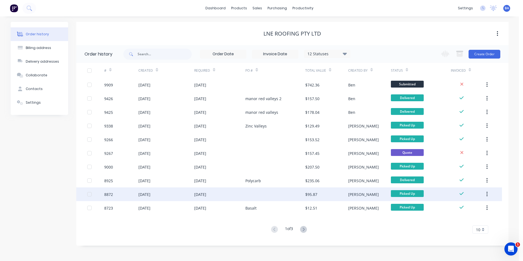
click at [277, 197] on div at bounding box center [275, 194] width 60 height 14
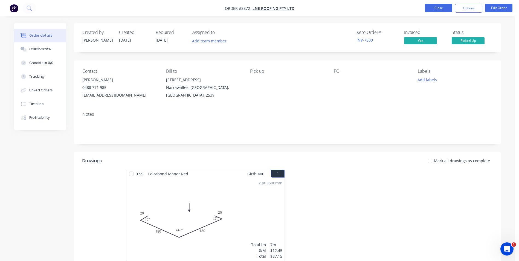
click at [440, 4] on button "Close" at bounding box center [438, 8] width 27 height 8
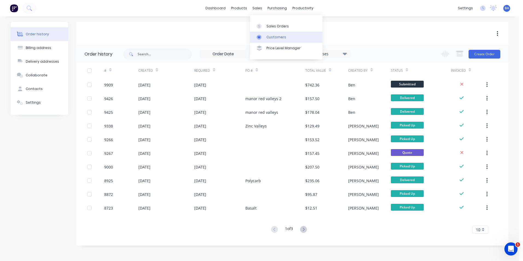
click at [255, 34] on link "Customers" at bounding box center [286, 37] width 72 height 11
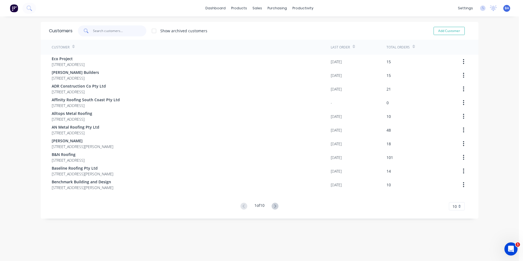
click at [123, 31] on input "text" at bounding box center [119, 30] width 53 height 11
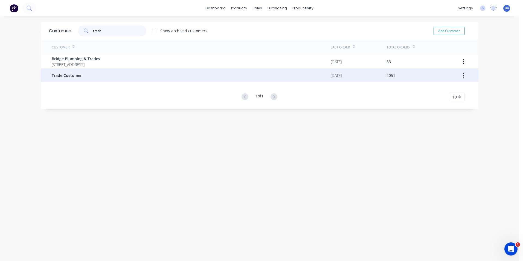
type input "trade"
click at [96, 76] on div "Trade Customer" at bounding box center [191, 75] width 279 height 14
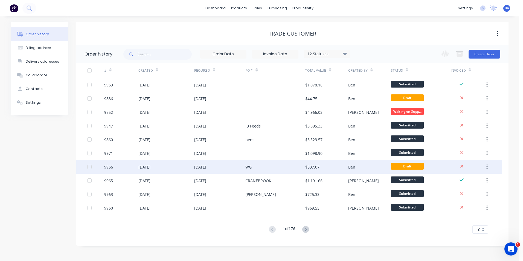
click at [263, 168] on div "WG" at bounding box center [275, 167] width 60 height 14
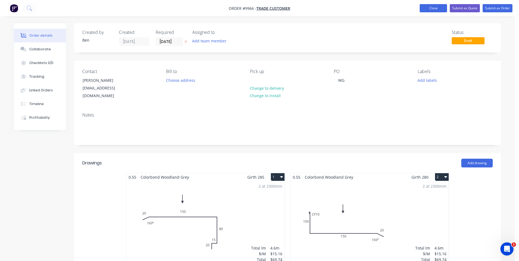
click at [425, 8] on button "Close" at bounding box center [433, 8] width 27 height 8
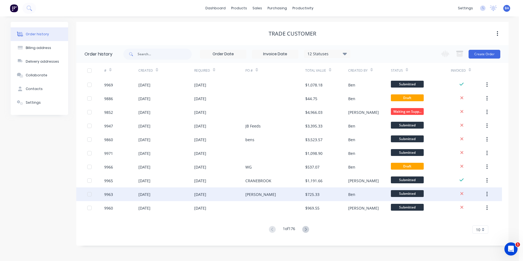
click at [271, 197] on div "[PERSON_NAME]" at bounding box center [275, 194] width 60 height 14
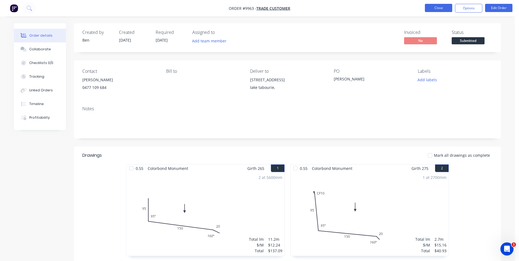
click at [436, 8] on button "Close" at bounding box center [438, 8] width 27 height 8
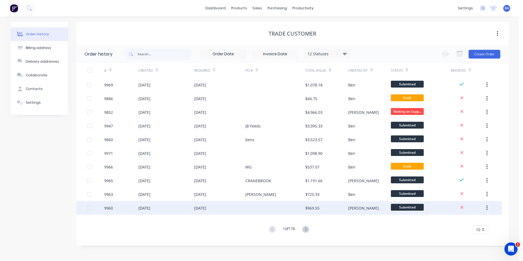
click at [272, 205] on div at bounding box center [275, 208] width 60 height 14
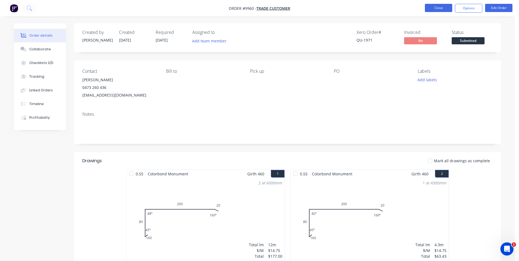
click at [443, 8] on button "Close" at bounding box center [438, 8] width 27 height 8
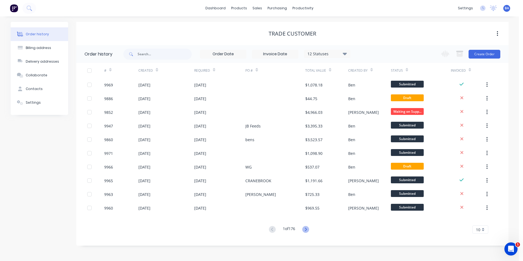
click at [306, 229] on icon at bounding box center [305, 229] width 7 height 7
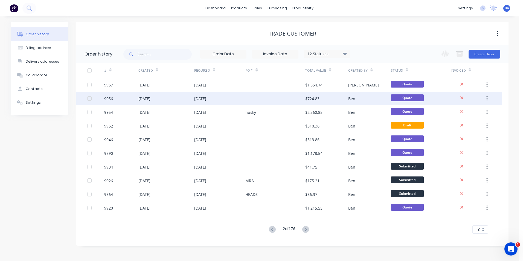
click at [281, 95] on div at bounding box center [275, 99] width 60 height 14
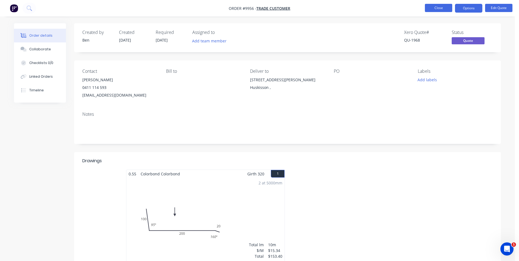
click at [430, 8] on button "Close" at bounding box center [438, 8] width 27 height 8
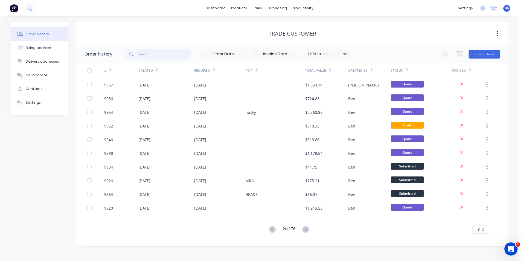
click at [155, 53] on input "text" at bounding box center [165, 54] width 54 height 11
type input "[PERSON_NAME]"
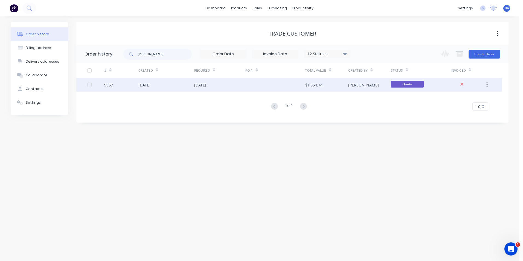
click at [206, 85] on div "[DATE]" at bounding box center [200, 85] width 12 height 6
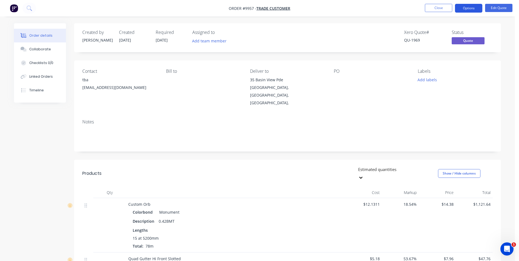
click at [477, 8] on button "Options" at bounding box center [468, 8] width 27 height 9
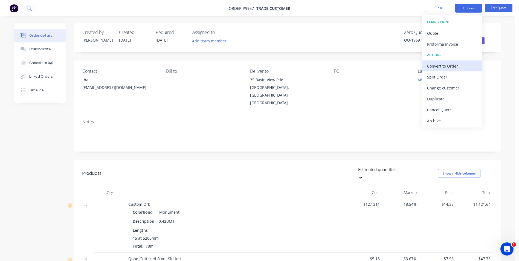
click at [458, 65] on div "Convert to Order" at bounding box center [452, 66] width 50 height 8
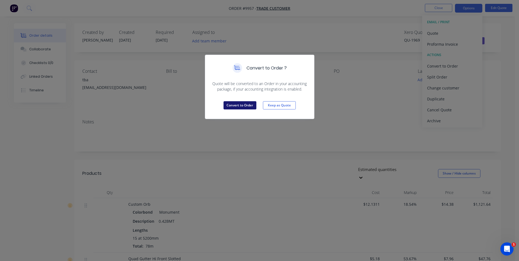
click at [244, 103] on button "Convert to Order" at bounding box center [239, 105] width 33 height 8
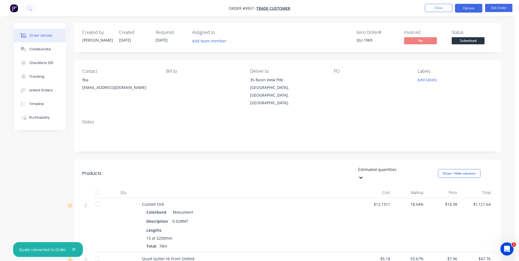
click at [461, 9] on button "Options" at bounding box center [468, 8] width 27 height 9
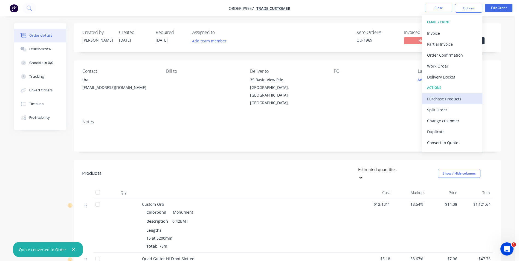
click at [449, 99] on div "Purchase Products" at bounding box center [452, 99] width 50 height 8
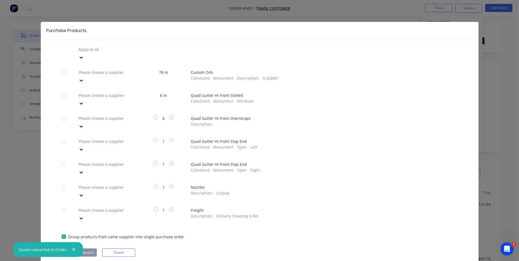
click at [109, 69] on div at bounding box center [117, 72] width 79 height 7
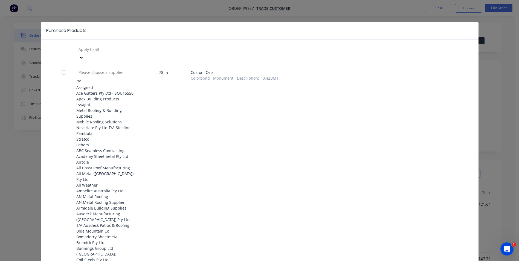
click at [106, 100] on div "Apex Building Products" at bounding box center [106, 99] width 60 height 6
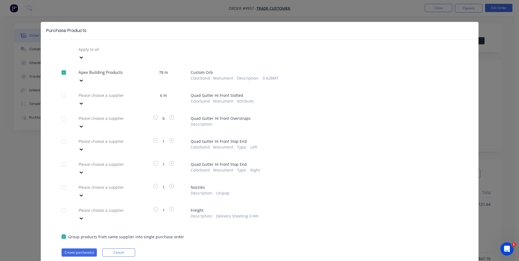
click at [109, 92] on div at bounding box center [117, 95] width 79 height 7
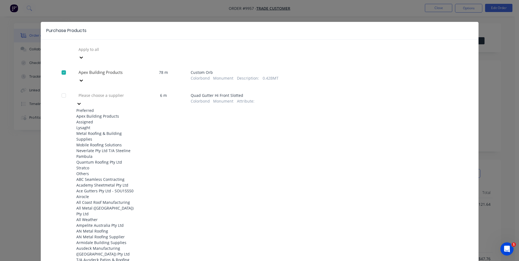
click at [108, 113] on div "Apex Building Products" at bounding box center [106, 116] width 60 height 6
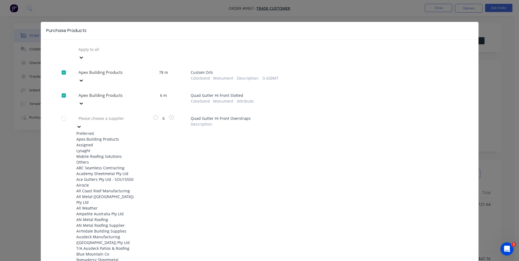
click at [108, 115] on div at bounding box center [117, 118] width 79 height 7
click at [108, 136] on div "Apex Building Products" at bounding box center [106, 139] width 60 height 6
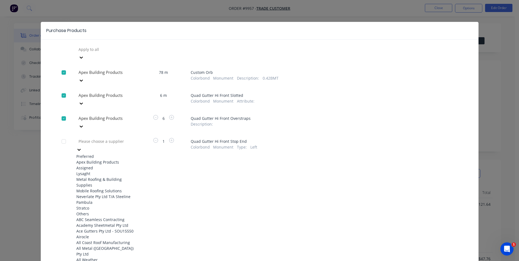
click at [108, 138] on div at bounding box center [117, 141] width 79 height 7
click at [108, 159] on div "Apex Building Products" at bounding box center [106, 162] width 60 height 6
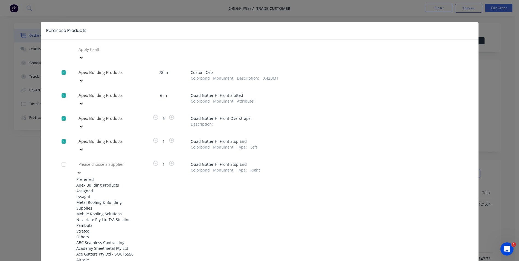
click at [106, 161] on div at bounding box center [117, 164] width 79 height 7
click at [106, 182] on div "Apex Building Products" at bounding box center [106, 185] width 60 height 6
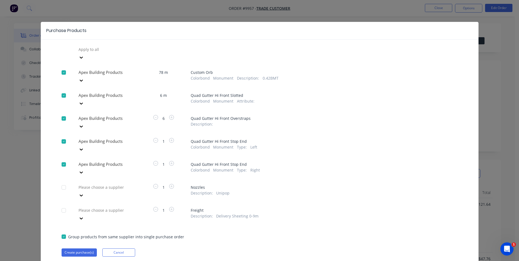
click at [117, 184] on div at bounding box center [117, 187] width 79 height 7
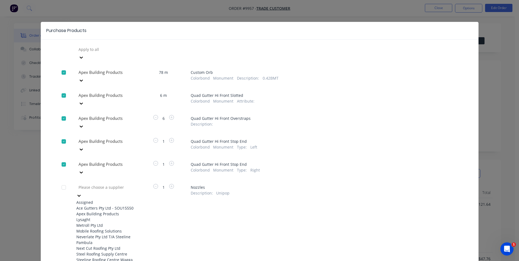
drag, startPoint x: 112, startPoint y: 197, endPoint x: 111, endPoint y: 193, distance: 3.6
click at [111, 211] on div "Apex Building Products" at bounding box center [106, 214] width 60 height 6
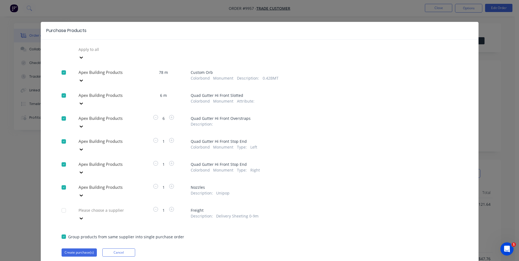
click at [111, 207] on div at bounding box center [117, 210] width 79 height 7
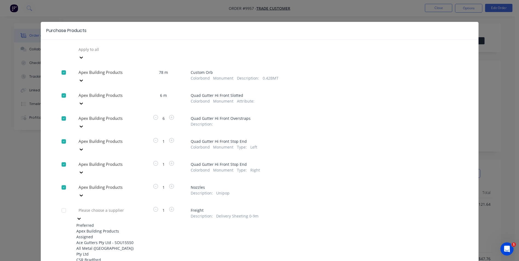
click at [105, 228] on div "Apex Building Products" at bounding box center [106, 231] width 60 height 6
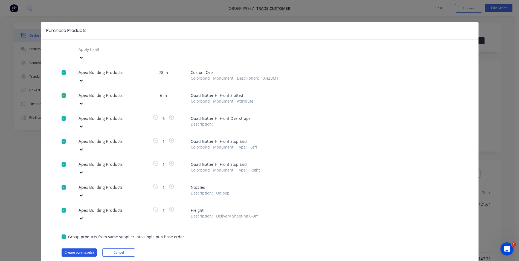
click at [80, 248] on button "Create purchase(s)" at bounding box center [79, 252] width 35 height 8
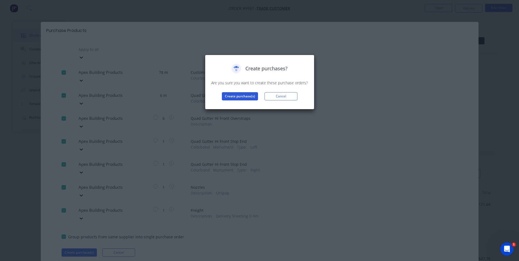
click at [241, 94] on button "Create purchase(s)" at bounding box center [240, 96] width 36 height 8
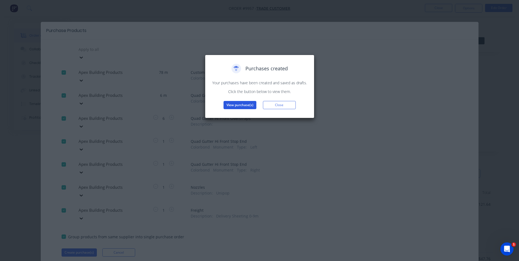
click at [243, 104] on button "View purchase(s)" at bounding box center [239, 105] width 33 height 8
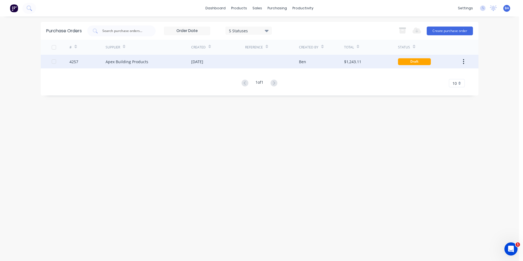
click at [265, 60] on div at bounding box center [272, 62] width 54 height 14
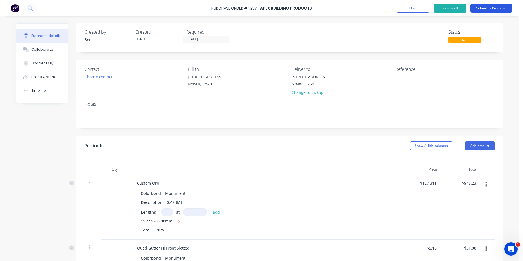
click at [493, 7] on button "Submit as Purchase" at bounding box center [492, 8] width 42 height 9
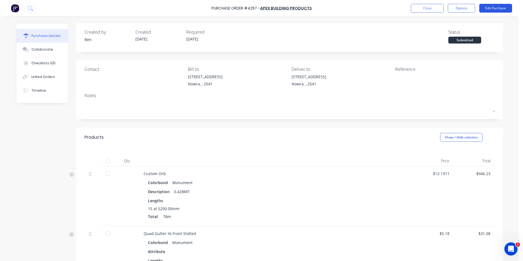
click at [488, 10] on button "Edit Purchase" at bounding box center [495, 8] width 33 height 9
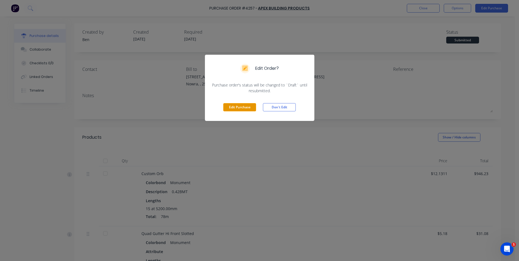
click at [241, 106] on button "Edit Purchase" at bounding box center [239, 107] width 33 height 8
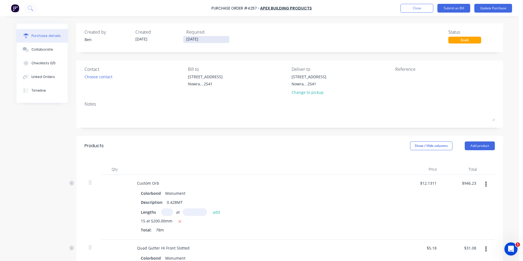
click at [201, 38] on input "[DATE]" at bounding box center [206, 39] width 46 height 7
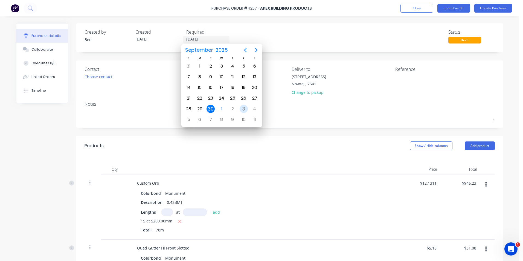
click at [242, 108] on div "3" at bounding box center [244, 109] width 8 height 8
type input "[DATE]"
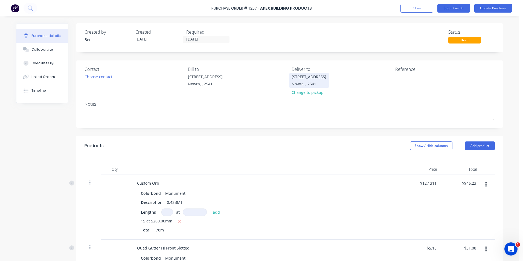
click at [313, 80] on div "[STREET_ADDRESS]" at bounding box center [309, 80] width 35 height 13
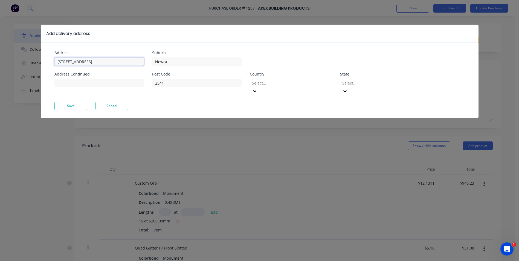
click at [108, 62] on input "[STREET_ADDRESS]" at bounding box center [98, 61] width 89 height 8
type input "U"
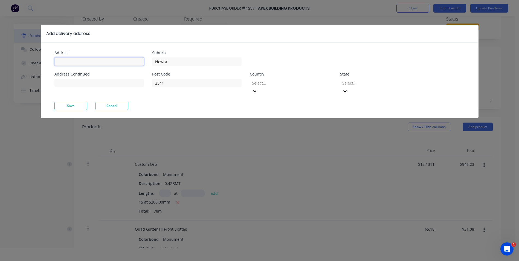
scroll to position [27, 0]
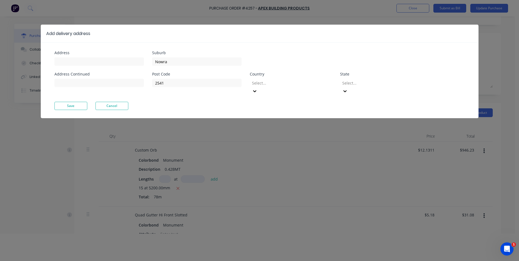
drag, startPoint x: 201, startPoint y: 31, endPoint x: 208, endPoint y: 37, distance: 9.4
click at [214, 38] on div "Add delivery address" at bounding box center [260, 34] width 438 height 18
click at [107, 102] on button "Cancel" at bounding box center [111, 106] width 33 height 8
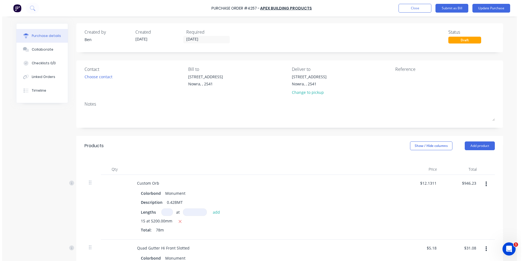
scroll to position [0, 0]
click at [423, 7] on button "Close" at bounding box center [416, 8] width 33 height 9
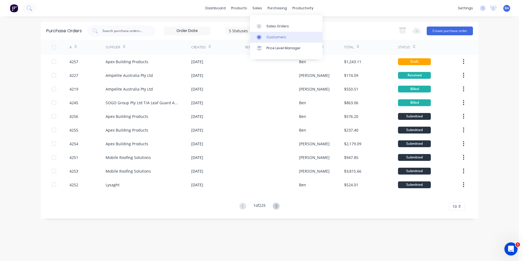
click at [264, 35] on div at bounding box center [261, 37] width 8 height 5
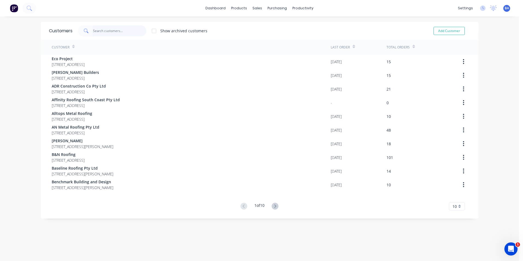
click at [135, 30] on input "text" at bounding box center [119, 30] width 53 height 11
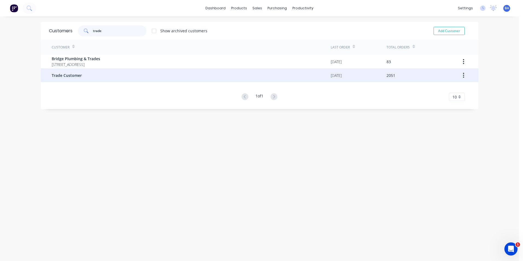
type input "trade"
click at [80, 77] on div "Trade Customer" at bounding box center [191, 75] width 279 height 14
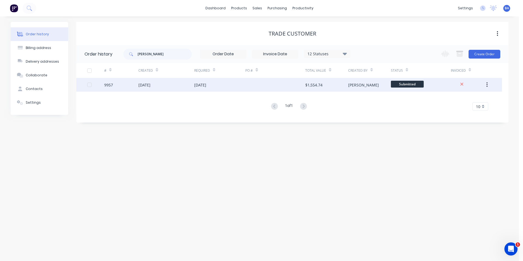
click at [239, 85] on div "[DATE]" at bounding box center [219, 85] width 51 height 14
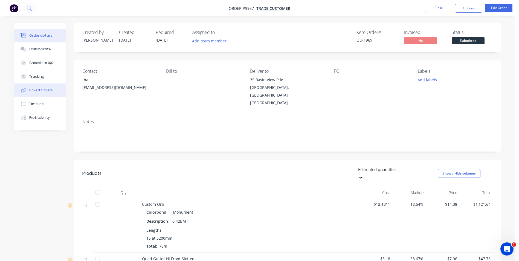
click at [45, 88] on div "Linked Orders" at bounding box center [41, 90] width 24 height 5
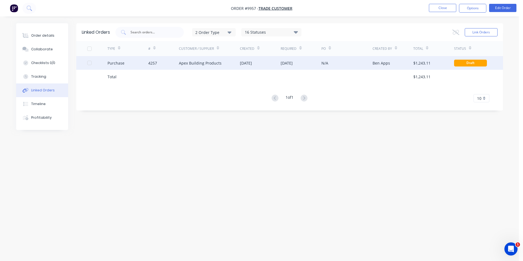
click at [252, 60] on div "[DATE]" at bounding box center [246, 63] width 12 height 6
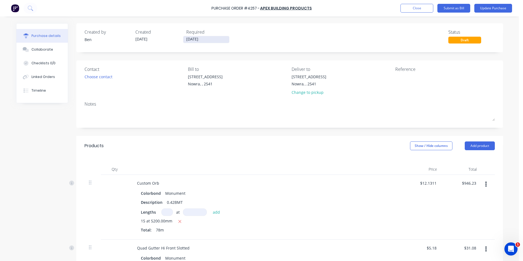
click at [204, 40] on input "[DATE]" at bounding box center [206, 39] width 46 height 7
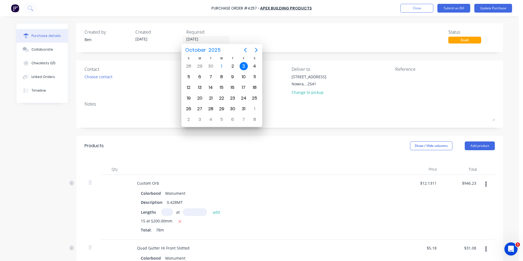
click at [244, 66] on div "3" at bounding box center [244, 66] width 8 height 8
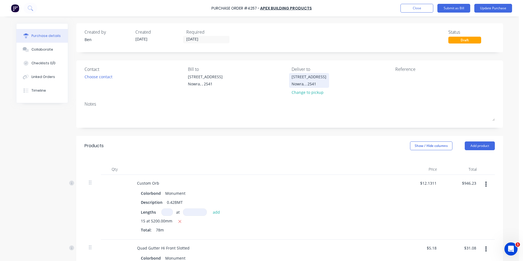
click at [326, 77] on div "[STREET_ADDRESS]" at bounding box center [309, 77] width 35 height 6
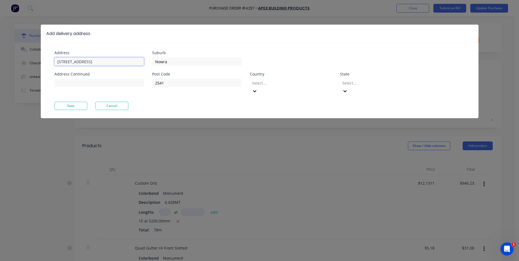
click at [128, 64] on input "[STREET_ADDRESS]" at bounding box center [98, 61] width 89 height 8
type input "U"
type input "35 Basin view Pde"
type input "N"
type input "V"
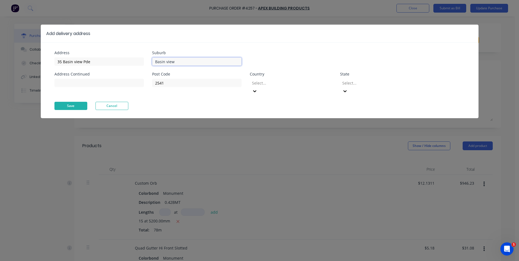
type input "Basin view"
click at [69, 102] on button "Save" at bounding box center [70, 106] width 33 height 8
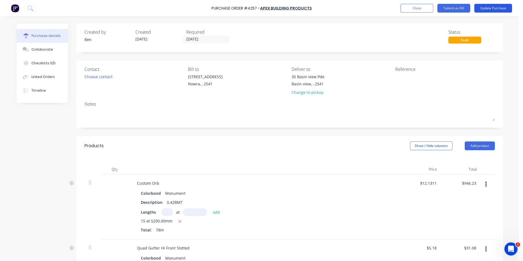
click at [482, 7] on button "Update Purchase" at bounding box center [493, 8] width 38 height 9
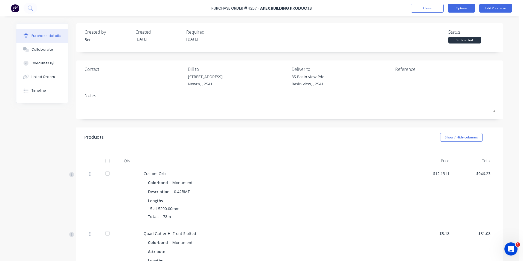
click at [462, 8] on button "Options" at bounding box center [461, 8] width 27 height 9
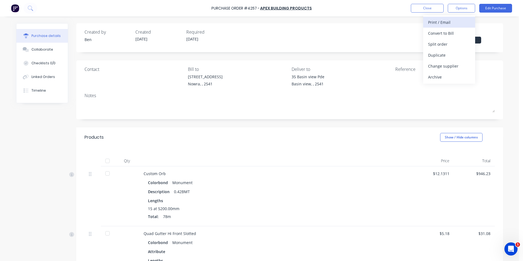
click at [450, 23] on div "Print / Email" at bounding box center [449, 22] width 42 height 8
click at [446, 31] on div "With pricing" at bounding box center [449, 33] width 42 height 8
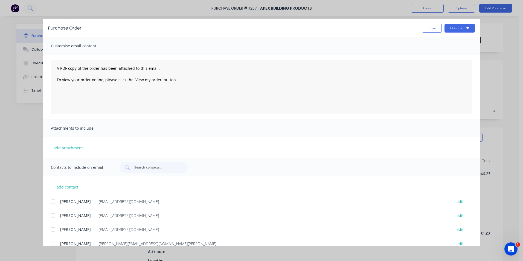
scroll to position [92, 0]
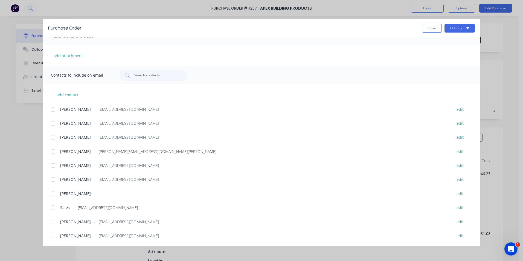
click at [52, 208] on div at bounding box center [53, 207] width 11 height 11
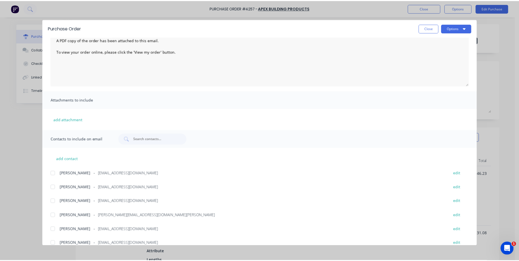
scroll to position [0, 0]
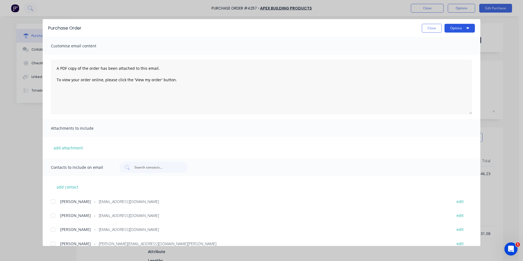
click at [468, 27] on icon "button" at bounding box center [467, 28] width 3 height 4
click at [439, 62] on div "Email" at bounding box center [449, 64] width 42 height 8
click at [426, 29] on button "Close" at bounding box center [432, 28] width 20 height 9
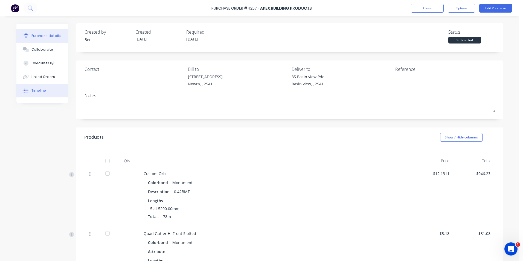
click at [46, 89] on button "Timeline" at bounding box center [41, 91] width 51 height 14
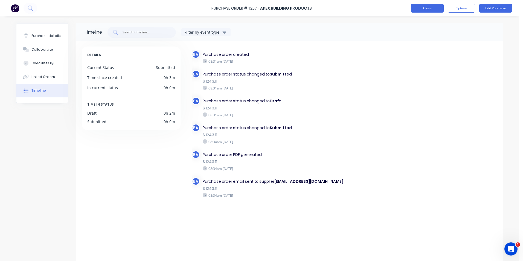
click at [432, 7] on button "Close" at bounding box center [427, 8] width 33 height 9
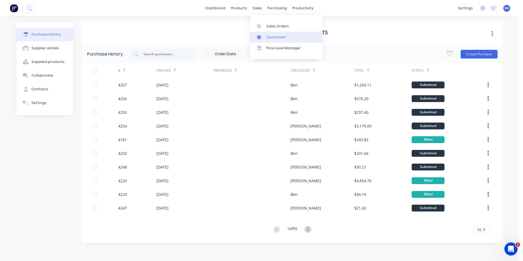
click at [257, 35] on icon at bounding box center [259, 37] width 5 height 5
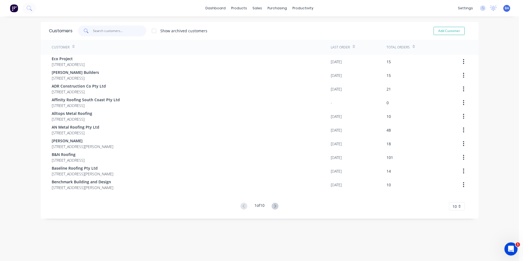
click at [122, 31] on input "text" at bounding box center [119, 30] width 53 height 11
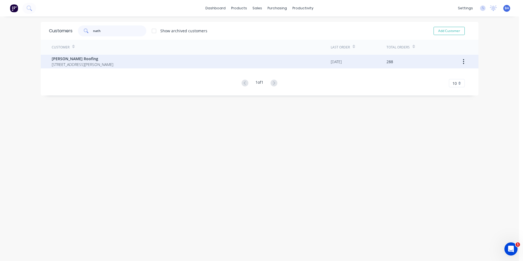
type input "nath"
click at [113, 63] on span "[STREET_ADDRESS][PERSON_NAME]" at bounding box center [83, 65] width 62 height 6
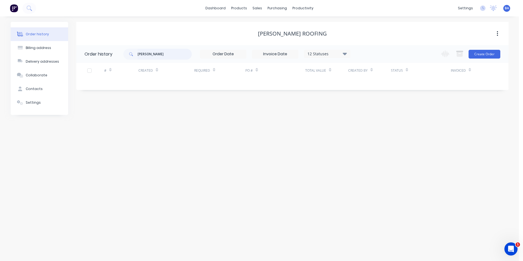
click at [164, 56] on input "[PERSON_NAME]" at bounding box center [165, 54] width 54 height 11
type input "s"
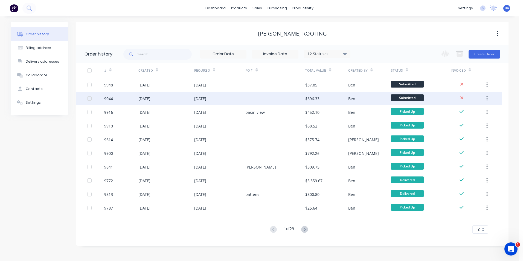
click at [257, 96] on div at bounding box center [275, 99] width 60 height 14
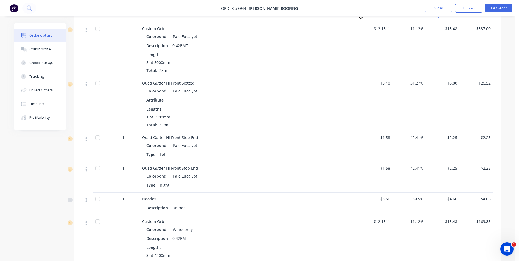
scroll to position [301, 0]
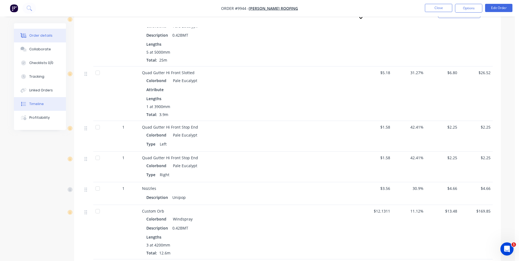
click at [42, 101] on button "Timeline" at bounding box center [40, 104] width 52 height 14
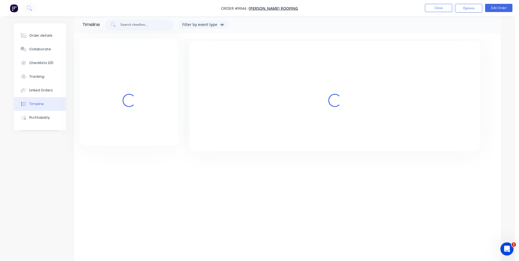
scroll to position [8, 0]
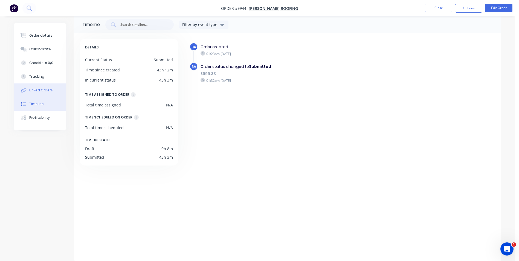
click at [44, 90] on div "Linked Orders" at bounding box center [41, 90] width 24 height 5
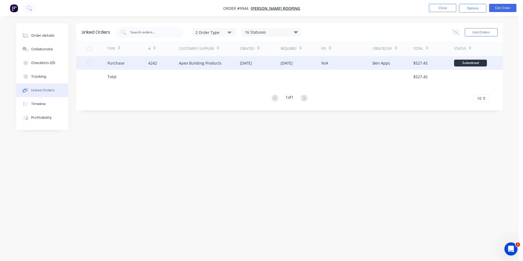
click at [219, 62] on div "Apex Building Products" at bounding box center [200, 63] width 43 height 6
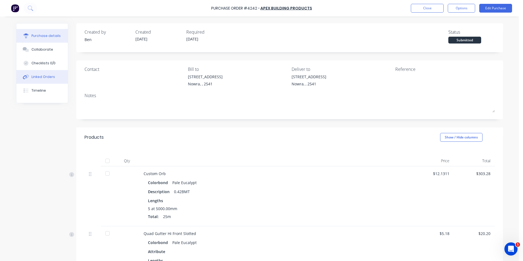
click at [47, 77] on div "Linked Orders" at bounding box center [43, 76] width 24 height 5
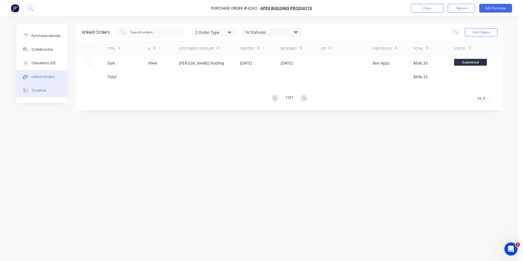
click at [44, 88] on div "Timeline" at bounding box center [38, 90] width 14 height 5
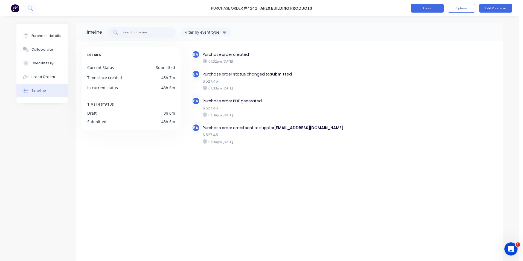
click at [416, 9] on button "Close" at bounding box center [427, 8] width 33 height 9
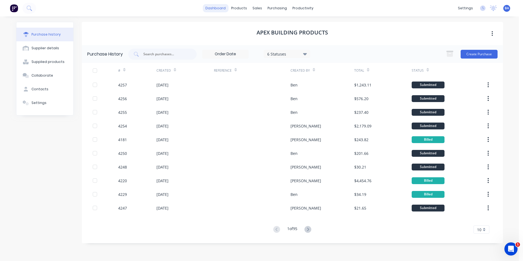
click at [222, 7] on link "dashboard" at bounding box center [216, 8] width 26 height 8
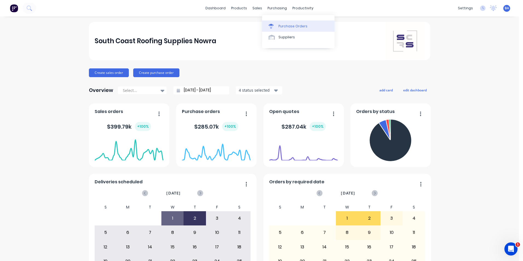
click at [271, 25] on icon at bounding box center [271, 25] width 5 height 2
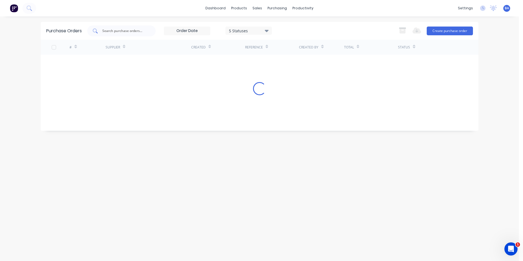
click at [146, 31] on div at bounding box center [121, 30] width 68 height 11
drag, startPoint x: 106, startPoint y: 31, endPoint x: 115, endPoint y: 29, distance: 9.0
click at [107, 31] on input "4437" at bounding box center [124, 30] width 45 height 5
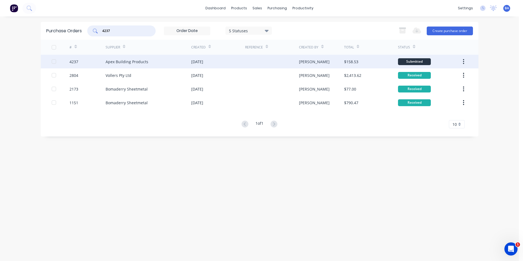
type input "4237"
click at [164, 62] on div "Apex Building Products" at bounding box center [149, 62] width 86 height 14
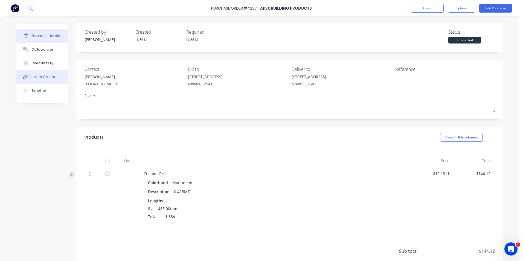
click at [31, 76] on div "Linked Orders" at bounding box center [43, 76] width 24 height 5
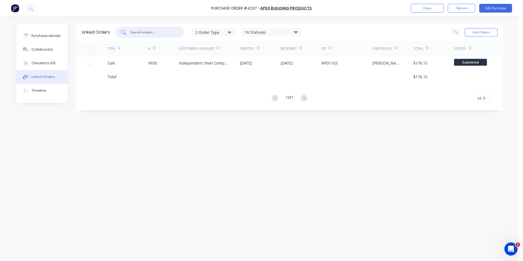
click at [146, 32] on input "text" at bounding box center [152, 32] width 45 height 5
click at [431, 7] on button "Close" at bounding box center [427, 8] width 33 height 9
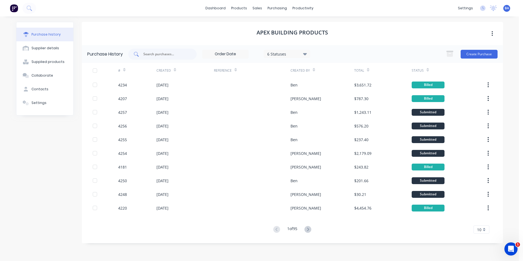
click at [178, 53] on input "text" at bounding box center [165, 53] width 45 height 5
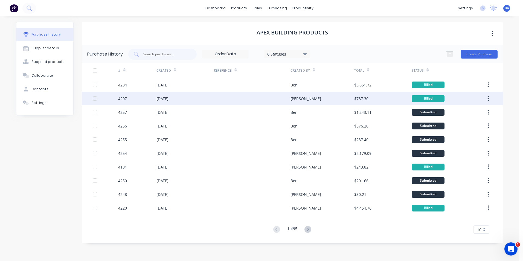
click at [230, 95] on div at bounding box center [252, 99] width 77 height 14
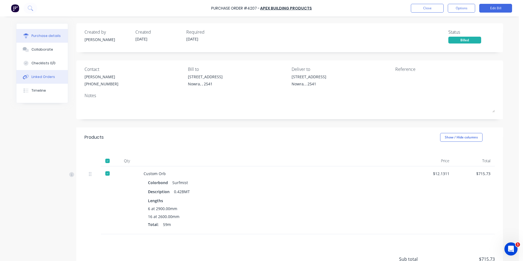
click at [37, 79] on button "Linked Orders" at bounding box center [41, 77] width 51 height 14
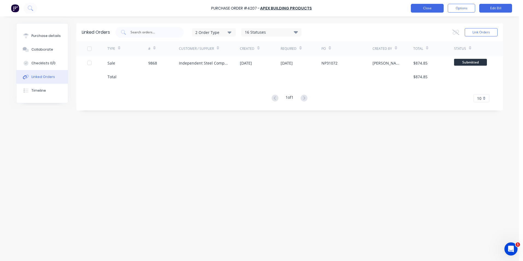
click at [438, 9] on button "Close" at bounding box center [427, 8] width 33 height 9
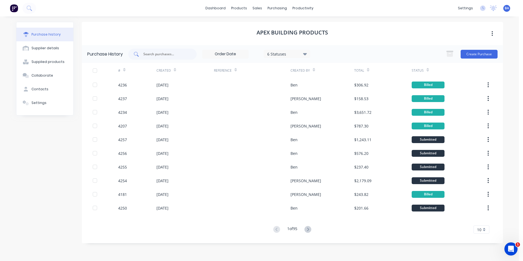
click at [169, 53] on input "text" at bounding box center [165, 53] width 45 height 5
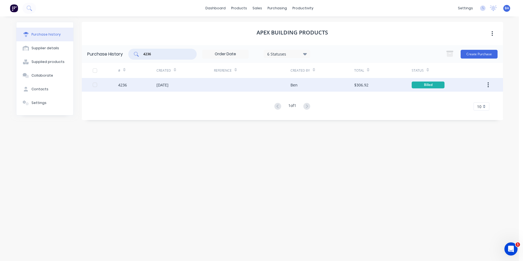
type input "4236"
click at [188, 83] on div "[DATE]" at bounding box center [184, 85] width 57 height 14
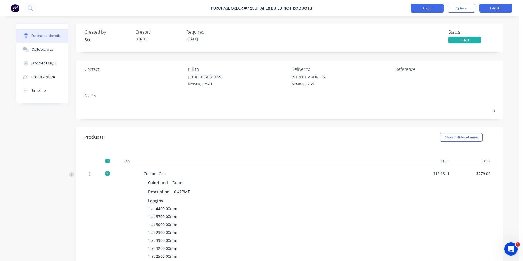
click at [430, 8] on button "Close" at bounding box center [427, 8] width 33 height 9
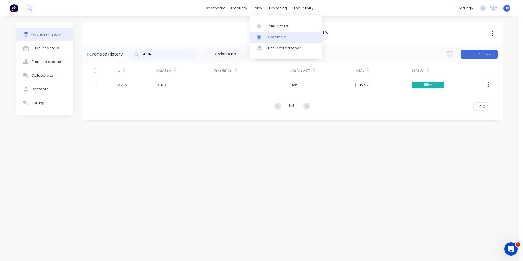
click at [260, 35] on icon at bounding box center [259, 37] width 5 height 5
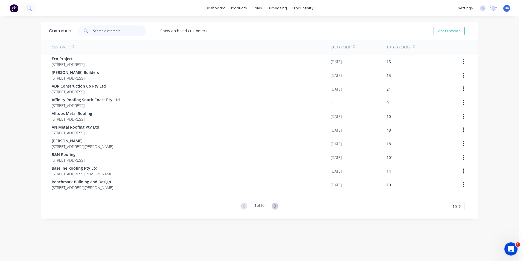
click at [126, 33] on input "text" at bounding box center [119, 30] width 53 height 11
click at [256, 36] on g at bounding box center [256, 37] width 5 height 5
click at [271, 27] on icon at bounding box center [271, 26] width 4 height 3
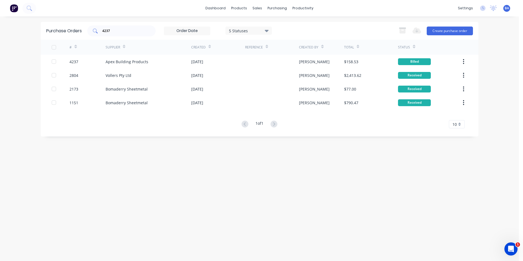
click at [130, 33] on input "4237" at bounding box center [124, 30] width 45 height 5
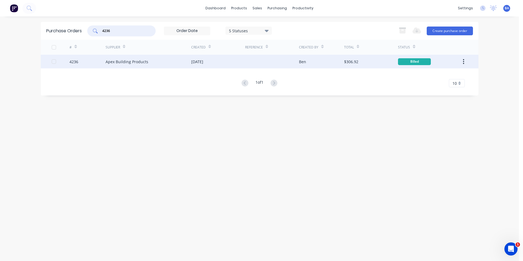
type input "4236"
click at [145, 60] on div "Apex Building Products" at bounding box center [127, 62] width 43 height 6
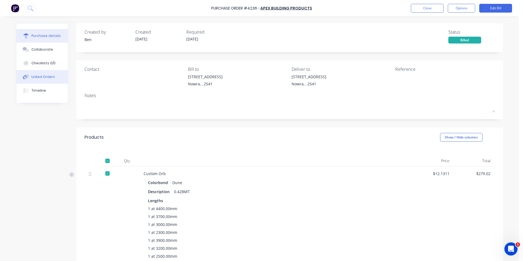
click at [40, 77] on div "Linked Orders" at bounding box center [43, 76] width 24 height 5
